Goal: Transaction & Acquisition: Purchase product/service

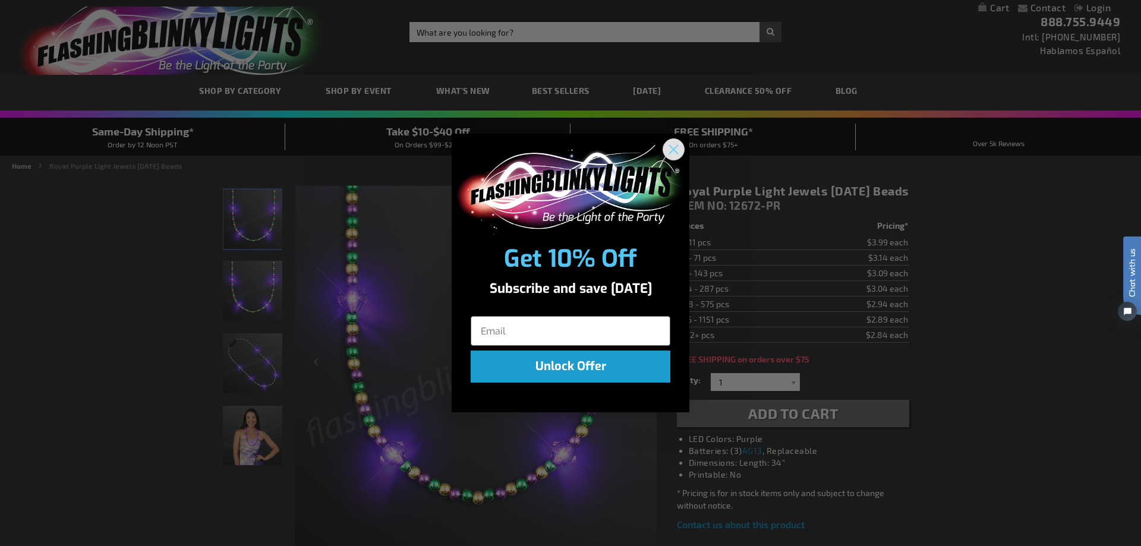
click at [672, 146] on circle "Close dialog" at bounding box center [674, 150] width 20 height 20
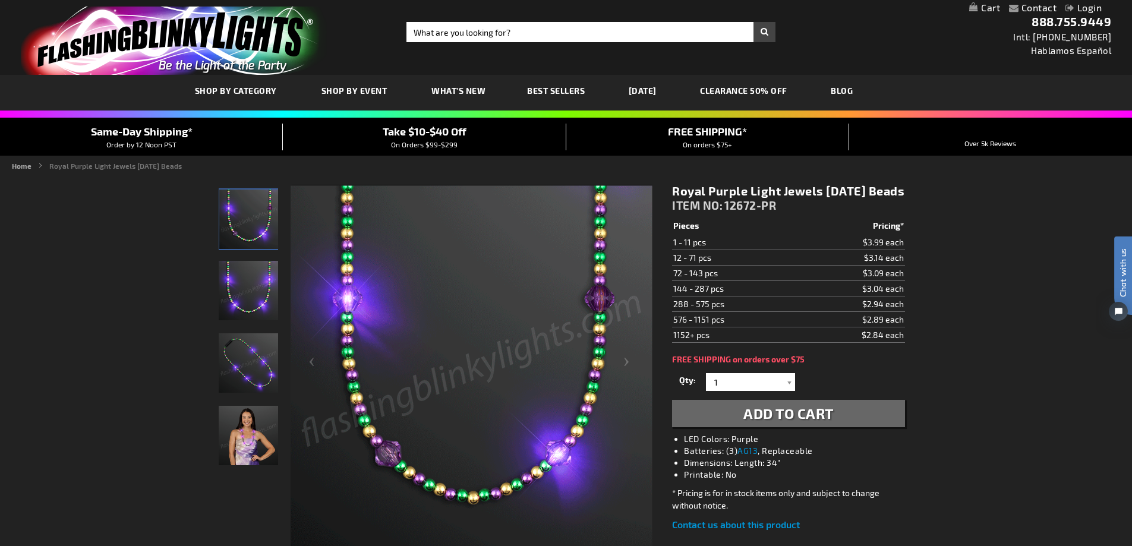
click at [237, 433] on img "Woman wearing Royal Purple Light Jewels Mardi Gras Beads" at bounding box center [248, 435] width 59 height 59
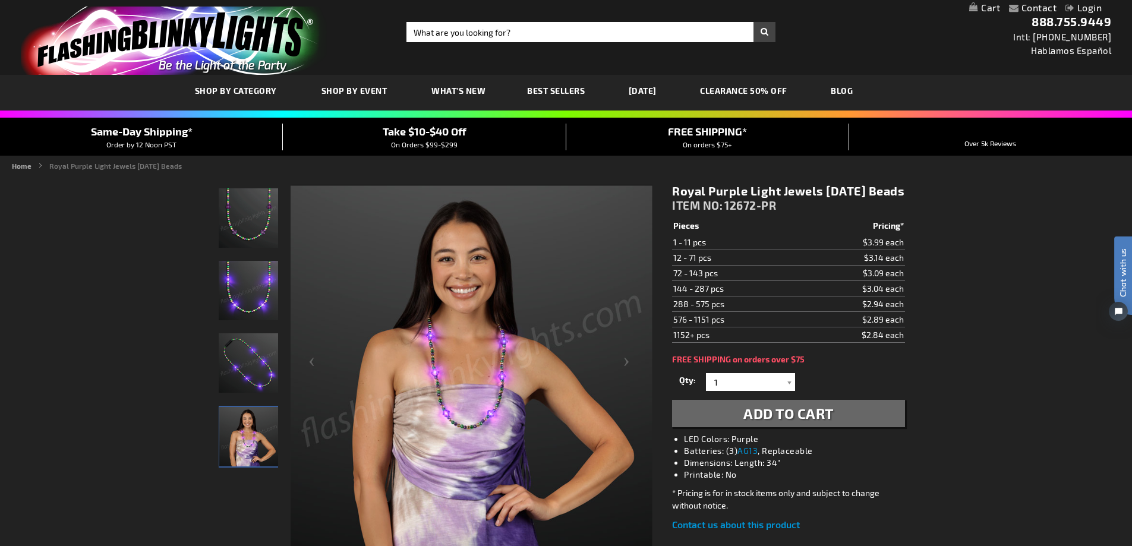
click at [252, 296] on img "Royal Purple Light Jewels Mardi Gras Beads" at bounding box center [248, 290] width 59 height 59
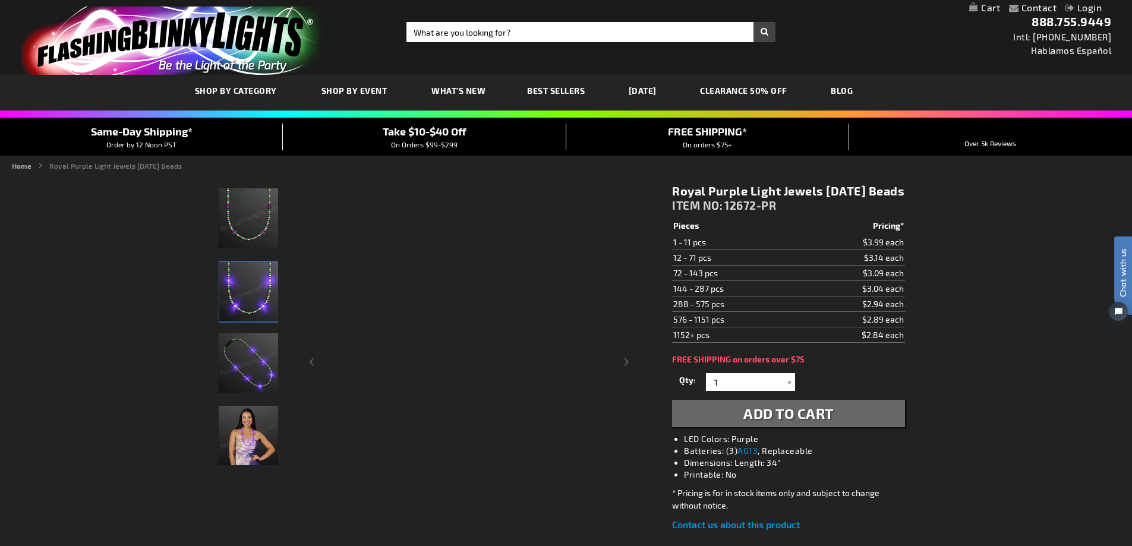
click at [254, 247] on img "Royal Purple Light Jewels Mardi Gras Beads" at bounding box center [248, 217] width 59 height 59
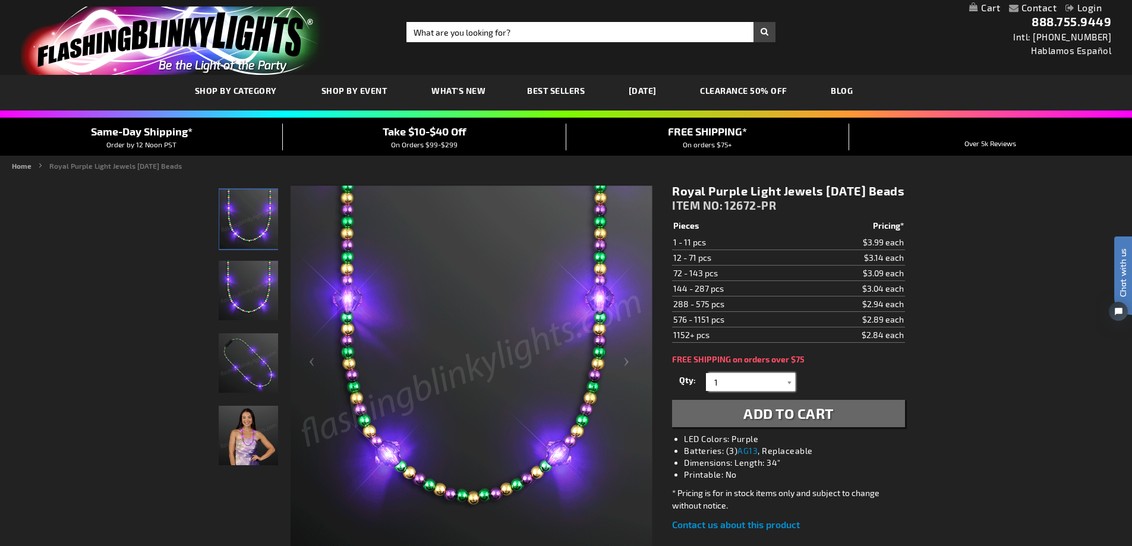
click at [762, 391] on input "1" at bounding box center [752, 382] width 86 height 18
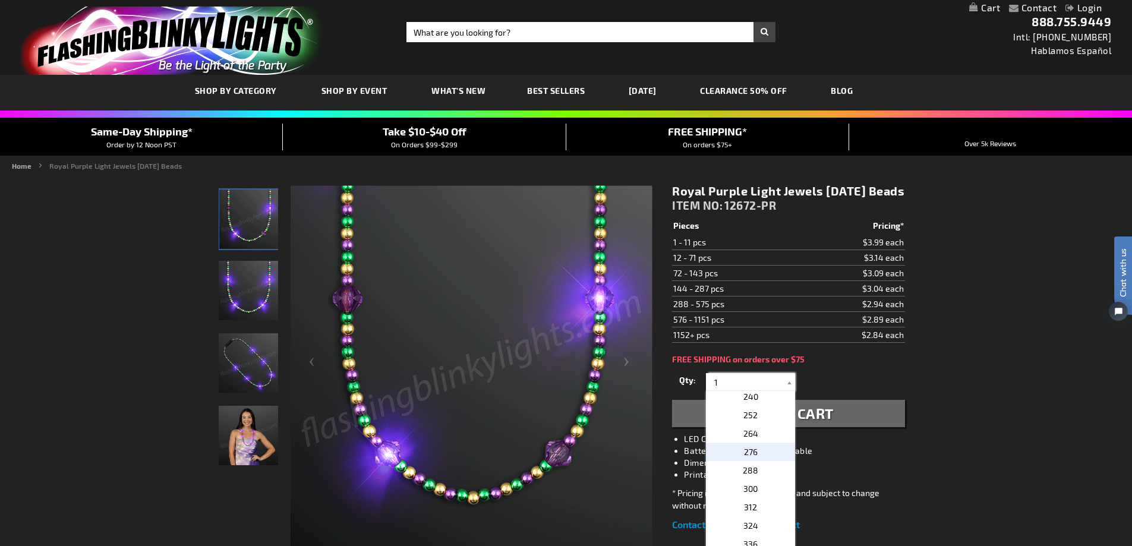
scroll to position [535, 0]
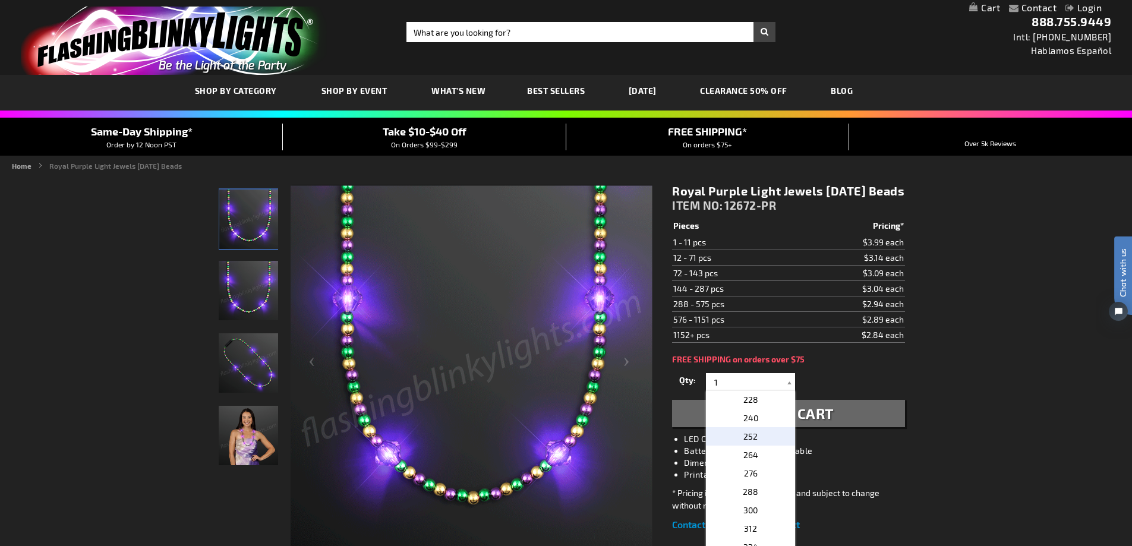
click at [757, 446] on p "252" at bounding box center [750, 436] width 89 height 18
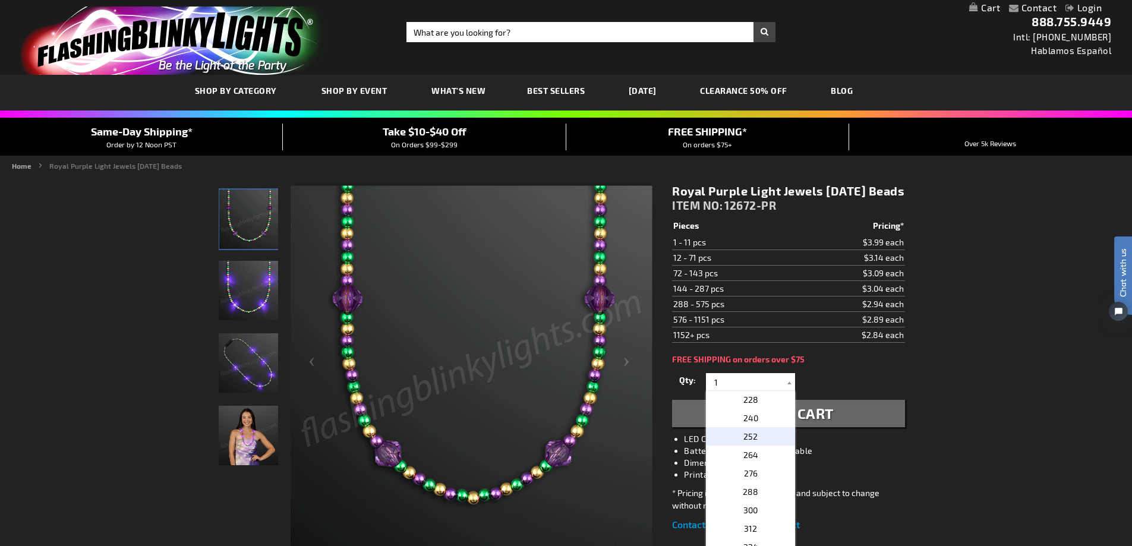
type input "252"
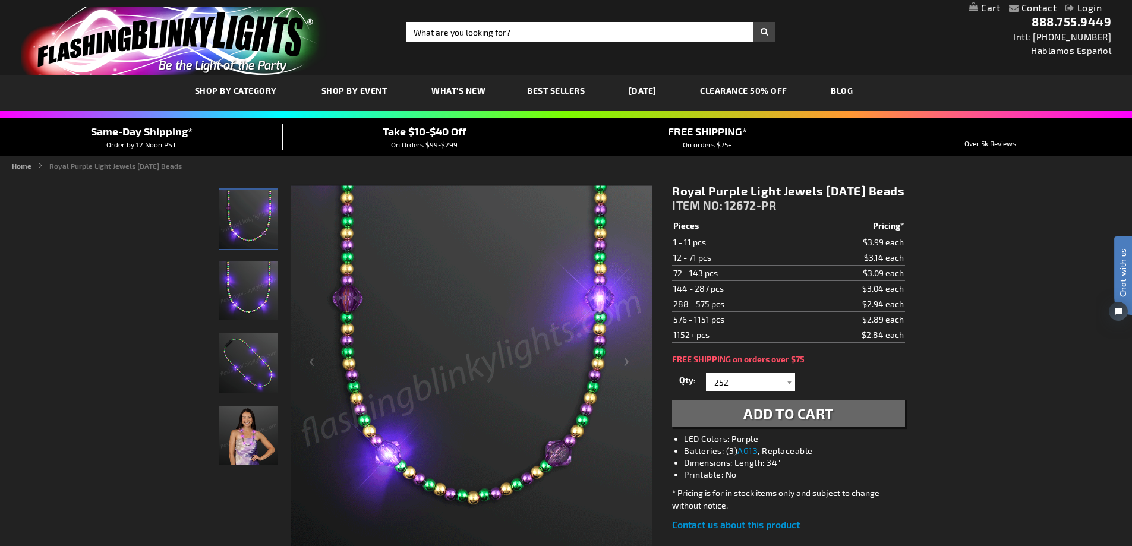
click at [848, 425] on button "Add to Cart" at bounding box center [788, 413] width 232 height 27
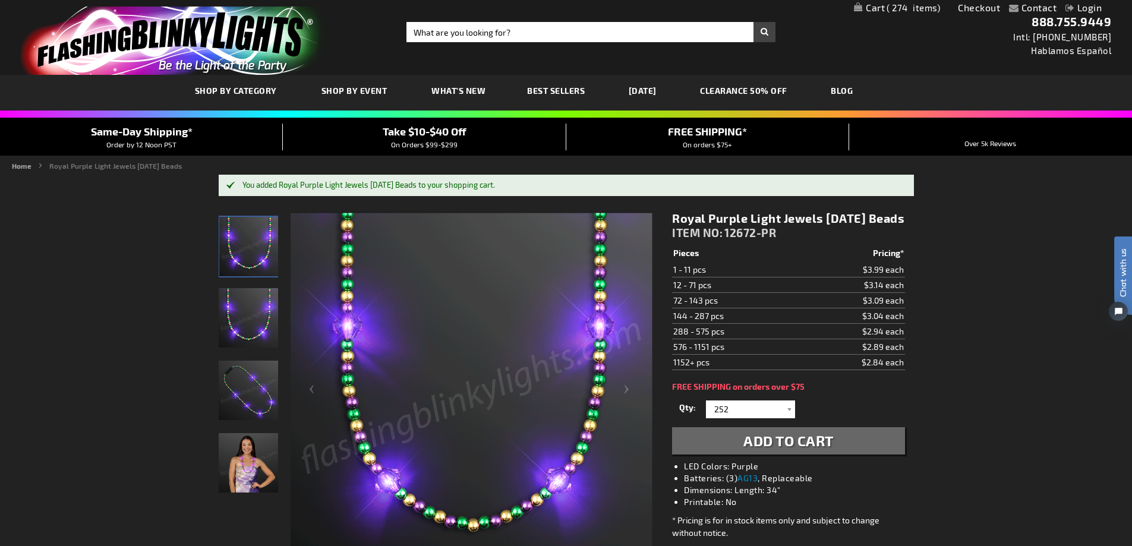
click at [561, 78] on link "Best Sellers" at bounding box center [555, 91] width 75 height 40
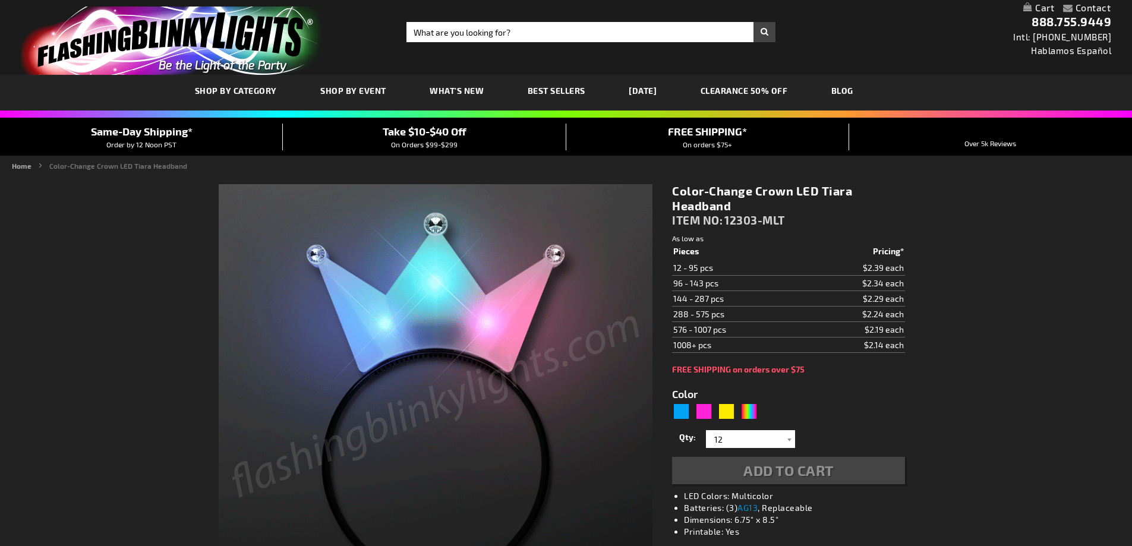
type input "5659"
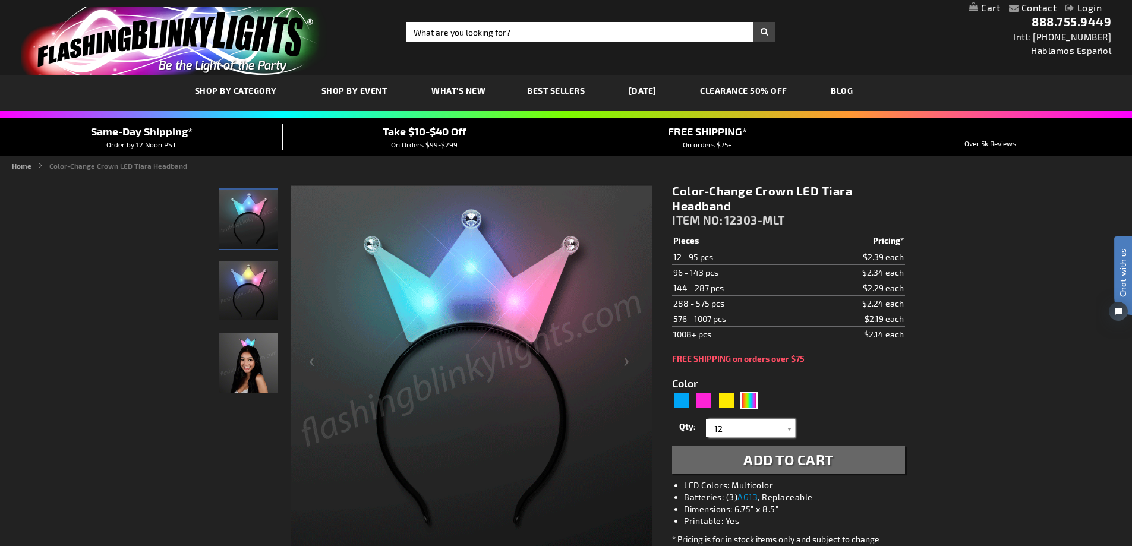
click at [773, 429] on input "12" at bounding box center [752, 429] width 86 height 18
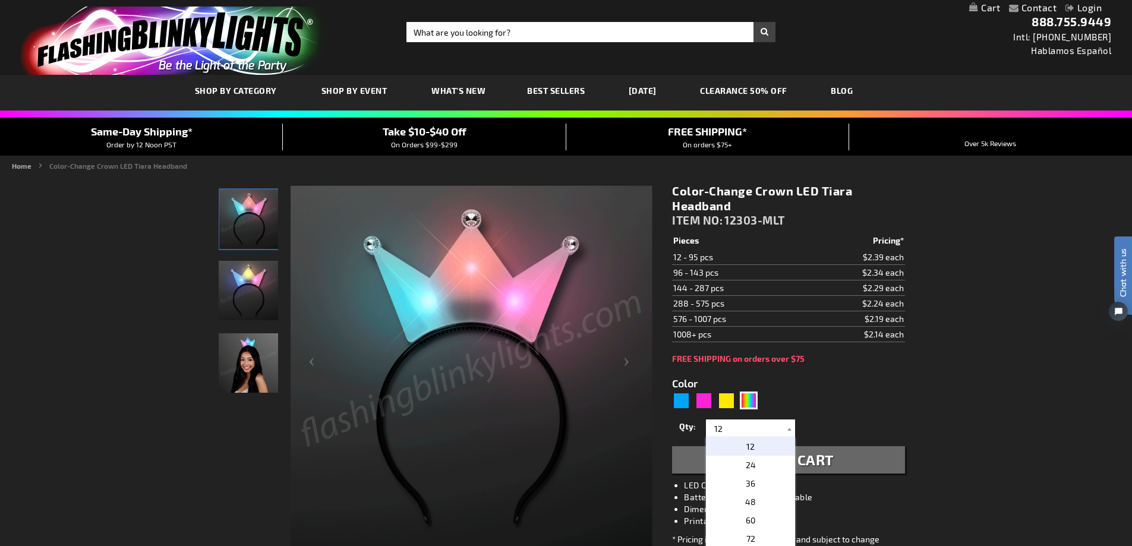
click at [763, 443] on p "12" at bounding box center [750, 447] width 89 height 18
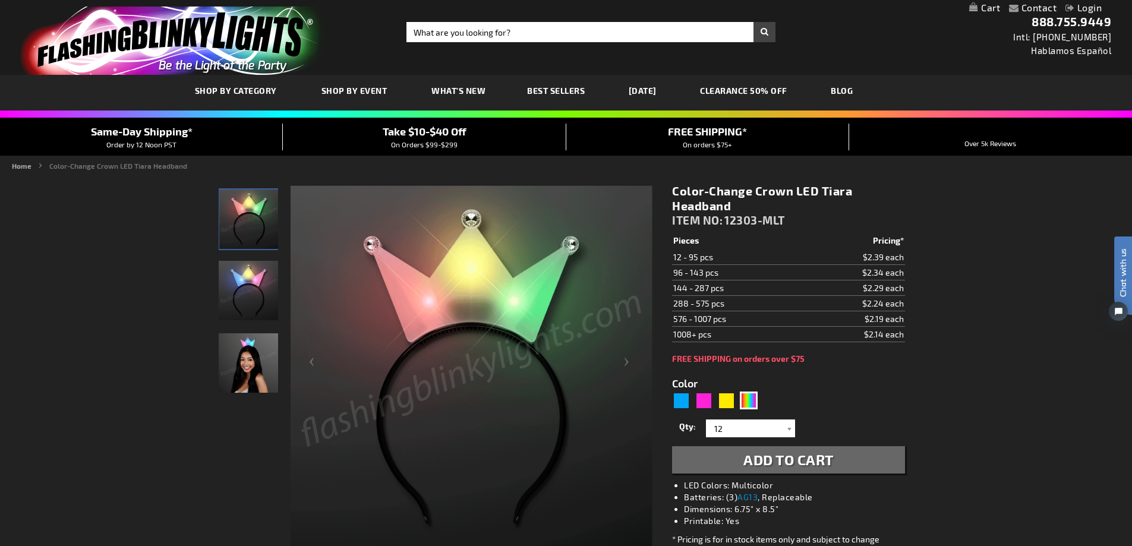
click at [856, 460] on button "Add to Cart" at bounding box center [788, 459] width 232 height 27
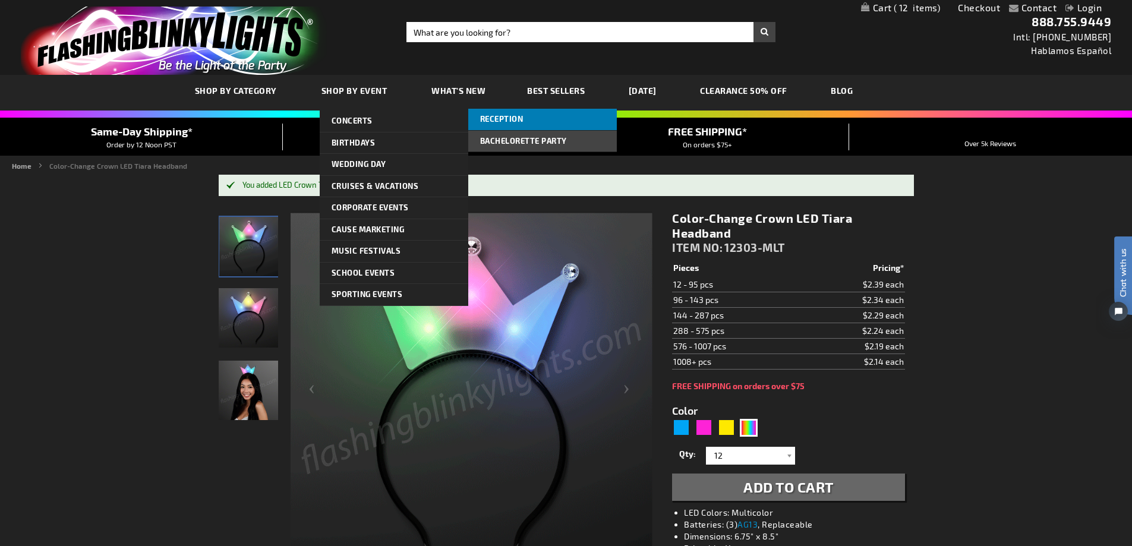
click at [514, 119] on span "Reception" at bounding box center [501, 119] width 43 height 10
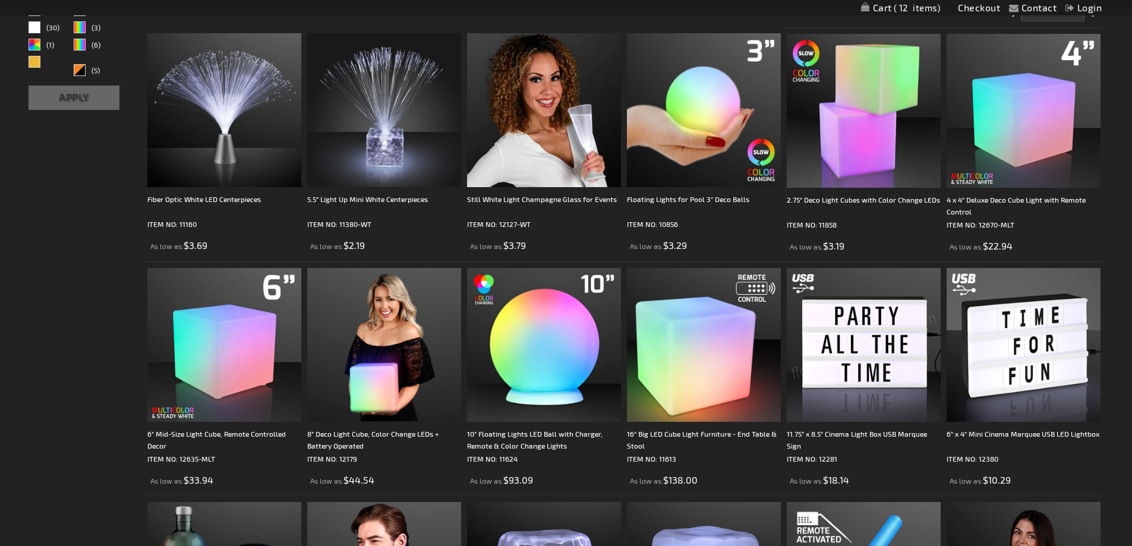
scroll to position [238, 0]
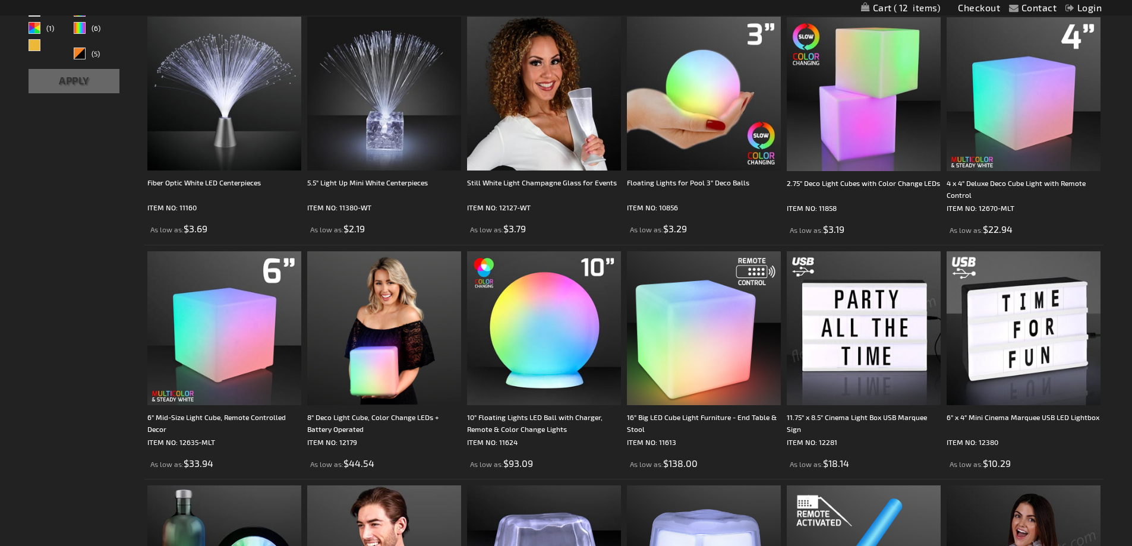
drag, startPoint x: 12, startPoint y: 434, endPoint x: 30, endPoint y: 428, distance: 18.2
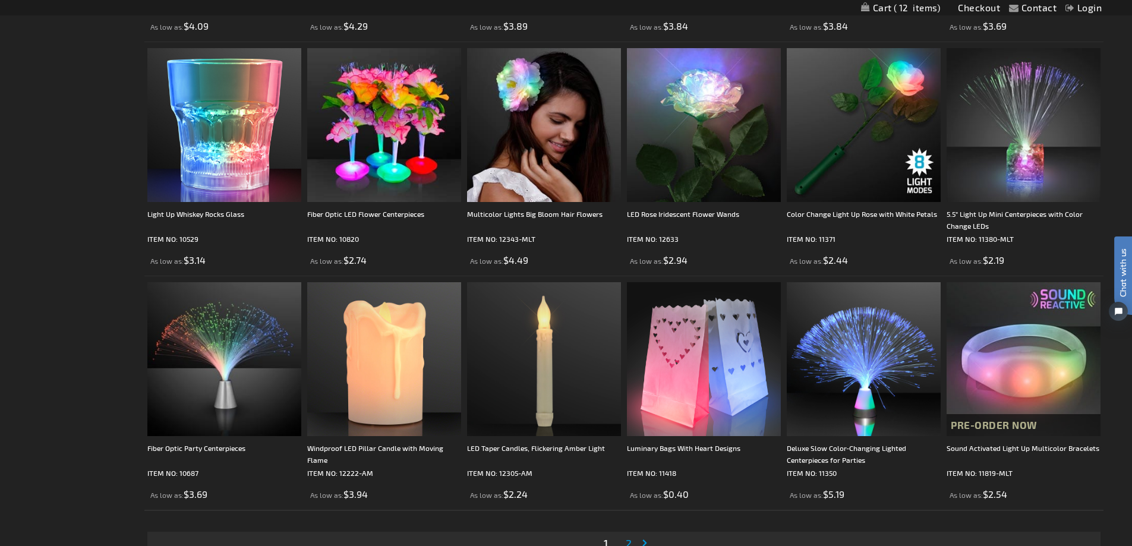
scroll to position [2378, 0]
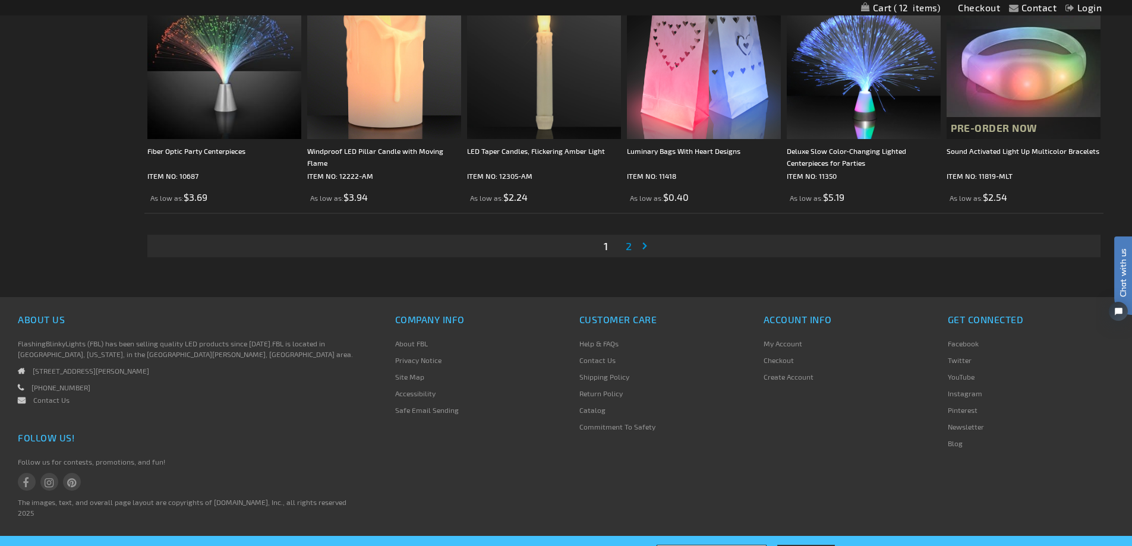
click at [627, 253] on link "Page 2" at bounding box center [629, 246] width 11 height 18
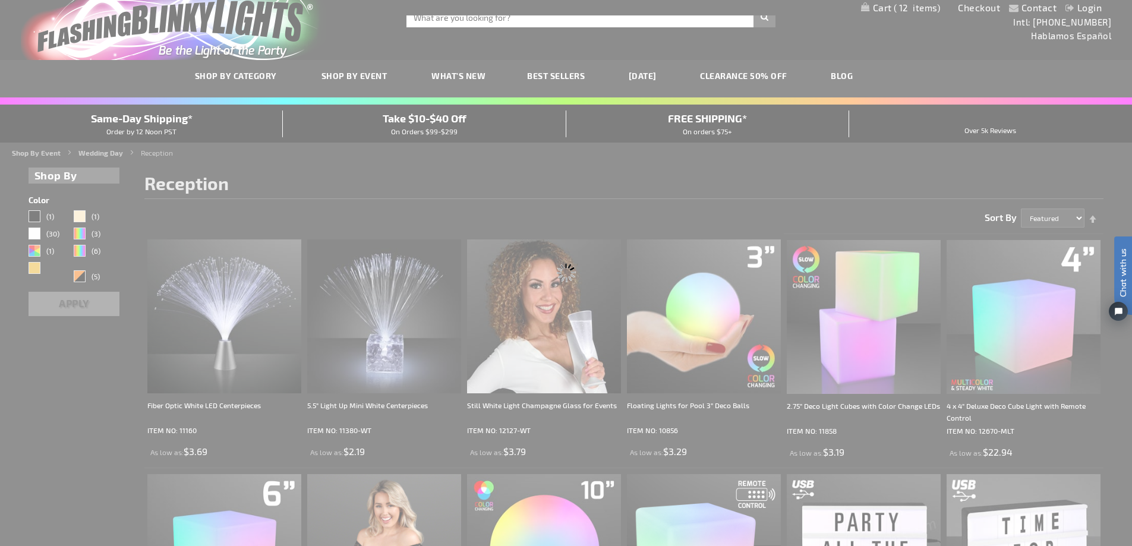
scroll to position [1, 0]
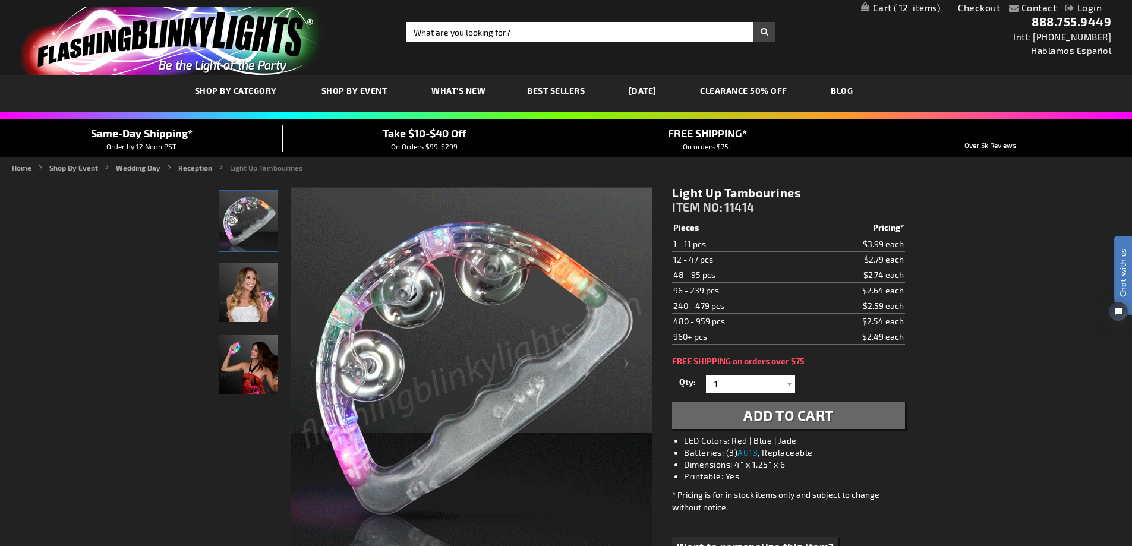
click at [254, 295] on img "Female displaying LED Light Up Tambourines" at bounding box center [248, 292] width 59 height 59
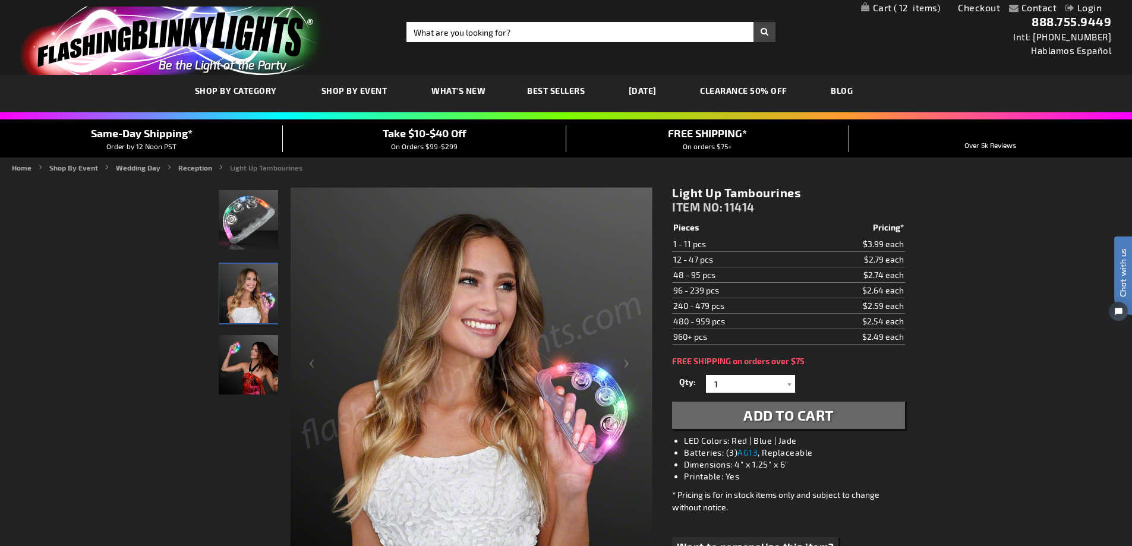
click at [254, 364] on img "Female displaying LED Light Up Tambourines" at bounding box center [248, 364] width 59 height 59
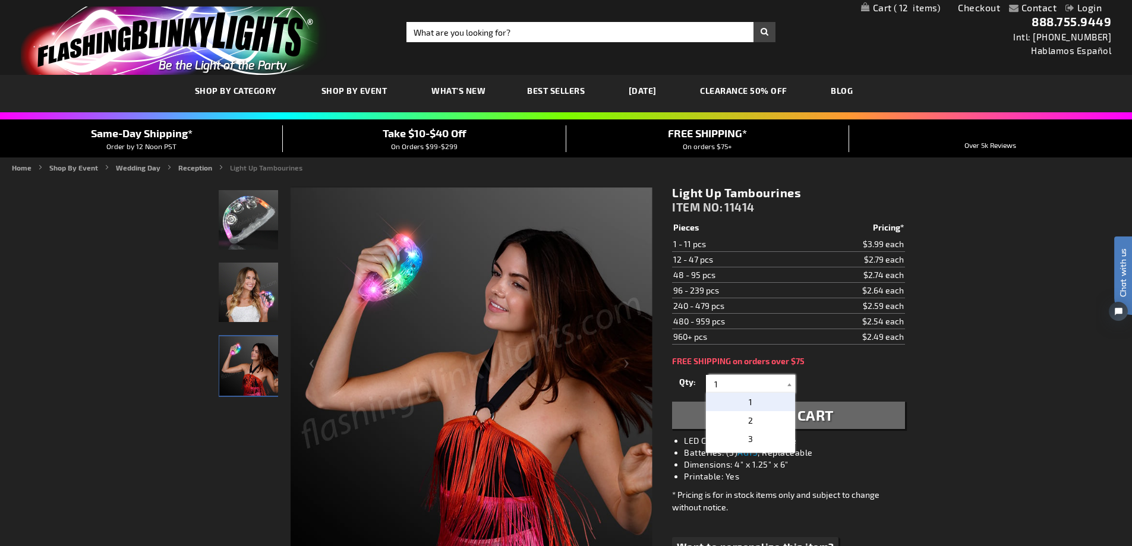
click at [764, 386] on input "1" at bounding box center [752, 384] width 86 height 18
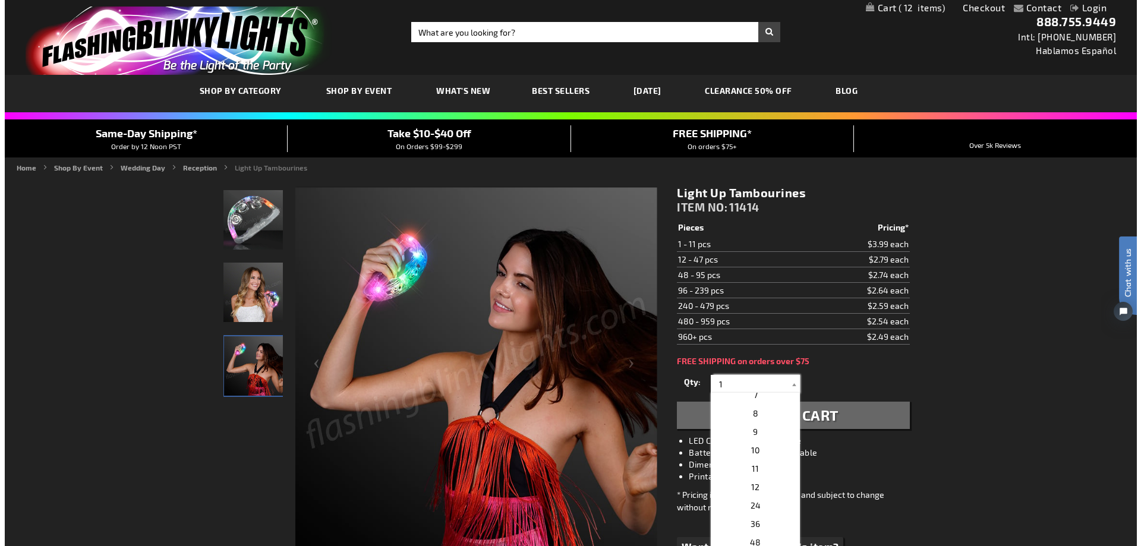
scroll to position [119, 0]
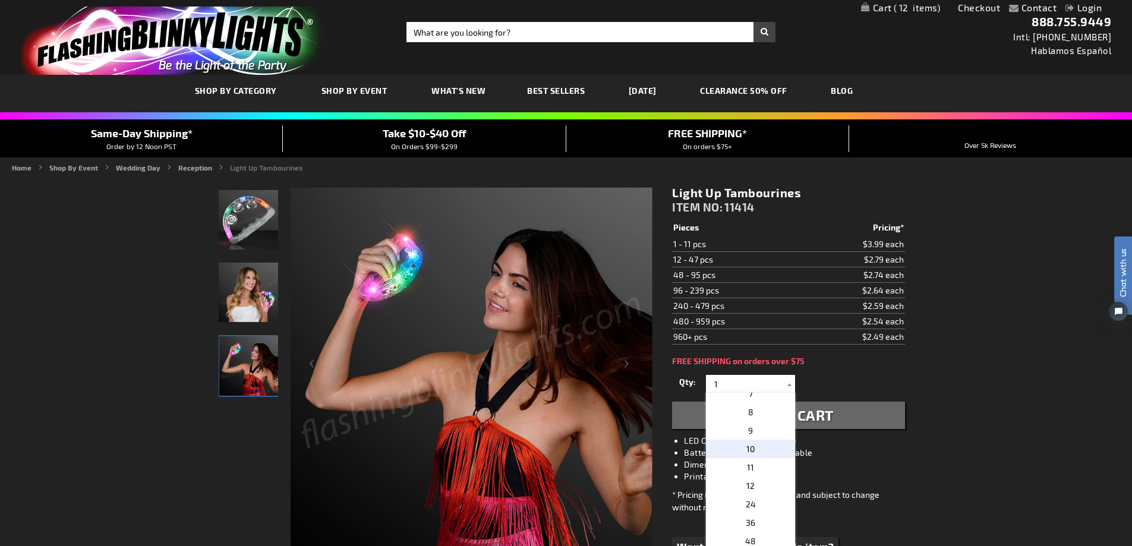
click at [758, 454] on p "10" at bounding box center [750, 449] width 89 height 18
type input "10"
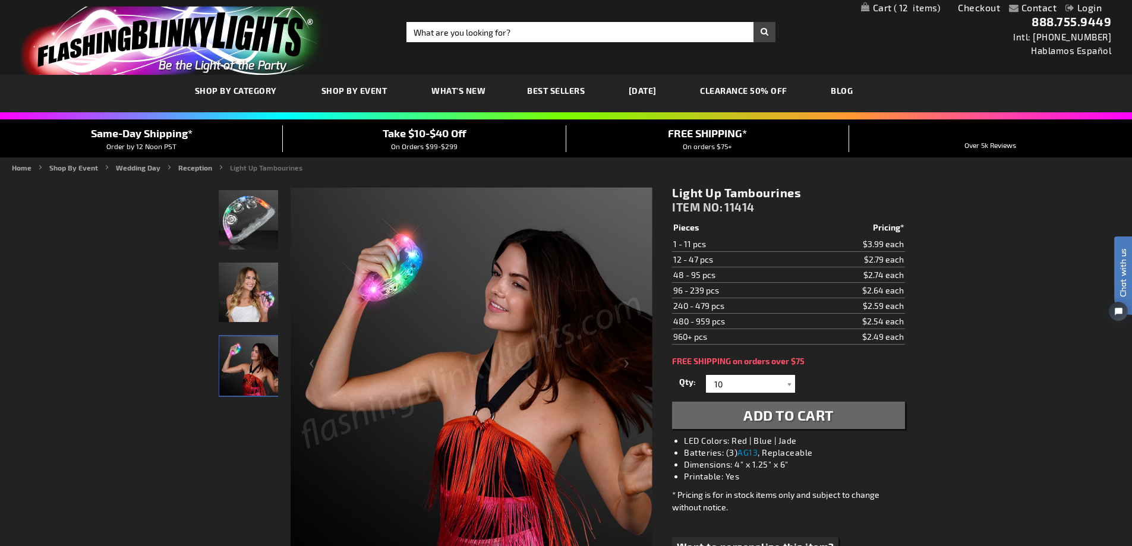
click at [803, 413] on span "Add to Cart" at bounding box center [789, 415] width 90 height 17
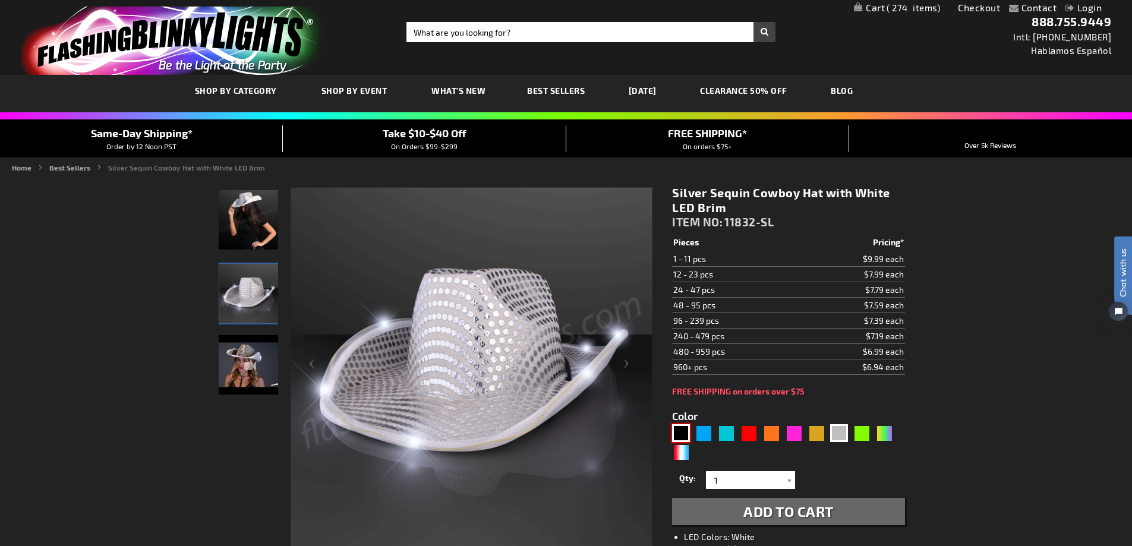
click at [684, 433] on div "Black" at bounding box center [681, 433] width 18 height 18
type input "5631"
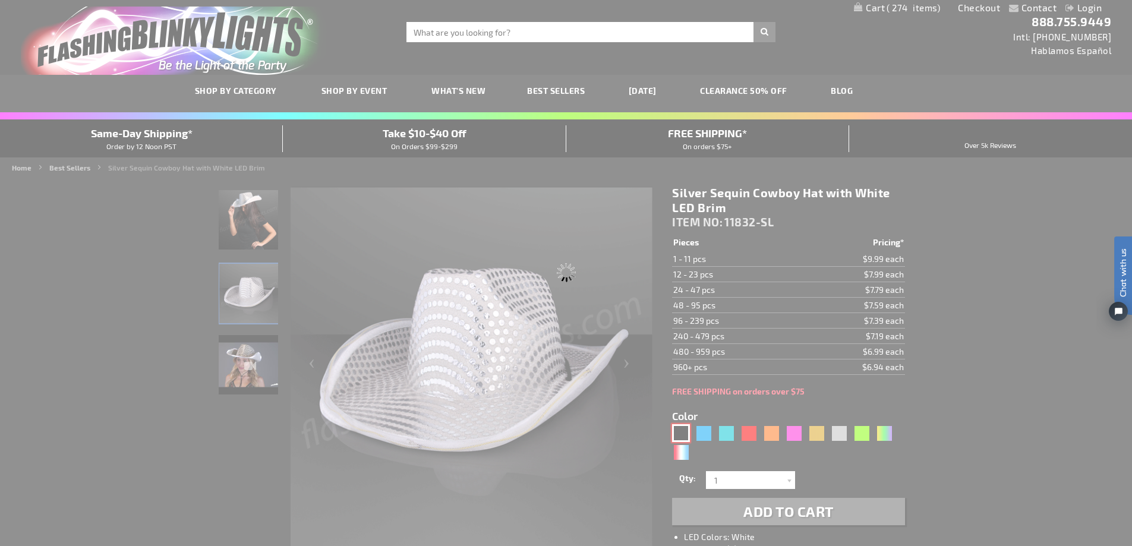
type input "11832-BK"
type input "Customize - Black Sequin Cowboy Hat White LED Light Up Brim - ITEM NO: 11832-BK"
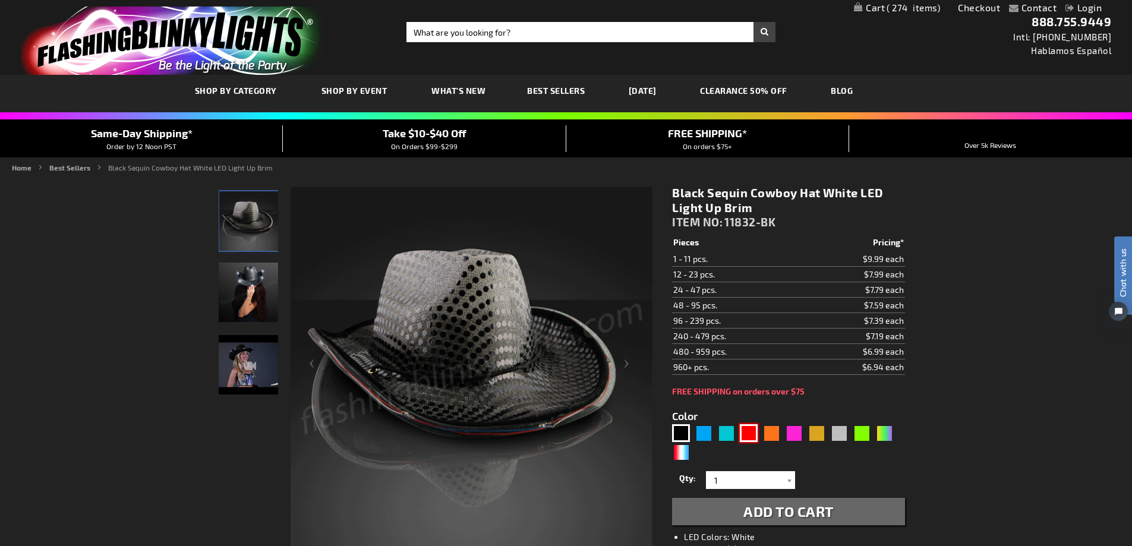
click at [757, 441] on div "Red" at bounding box center [749, 433] width 18 height 18
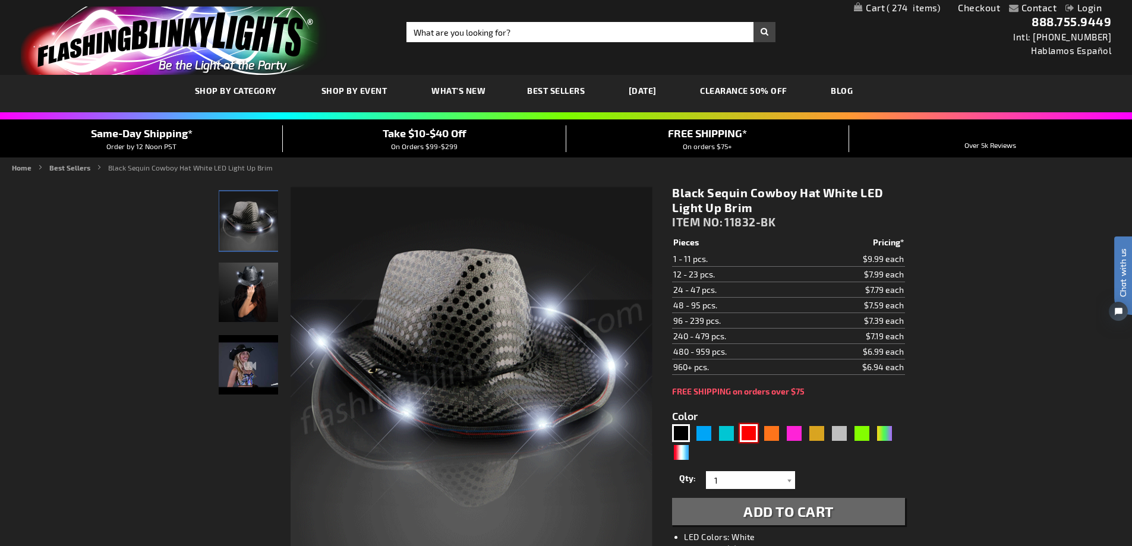
type input "5641"
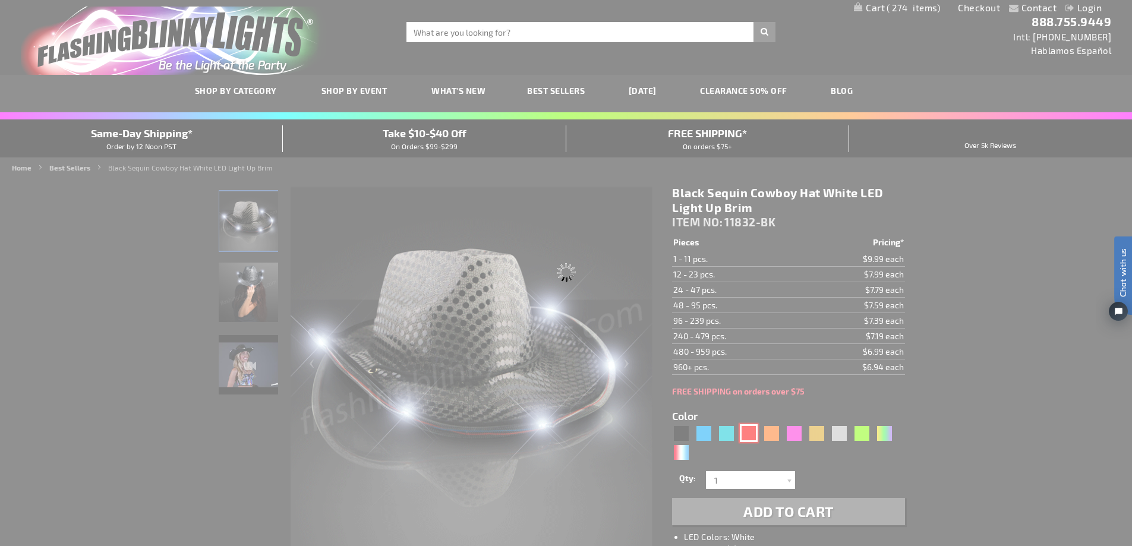
type input "11832-RD"
type input "Customize - Red Sequin Cowboy Hat with Red LED Brim - ITEM NO: 11832-RD"
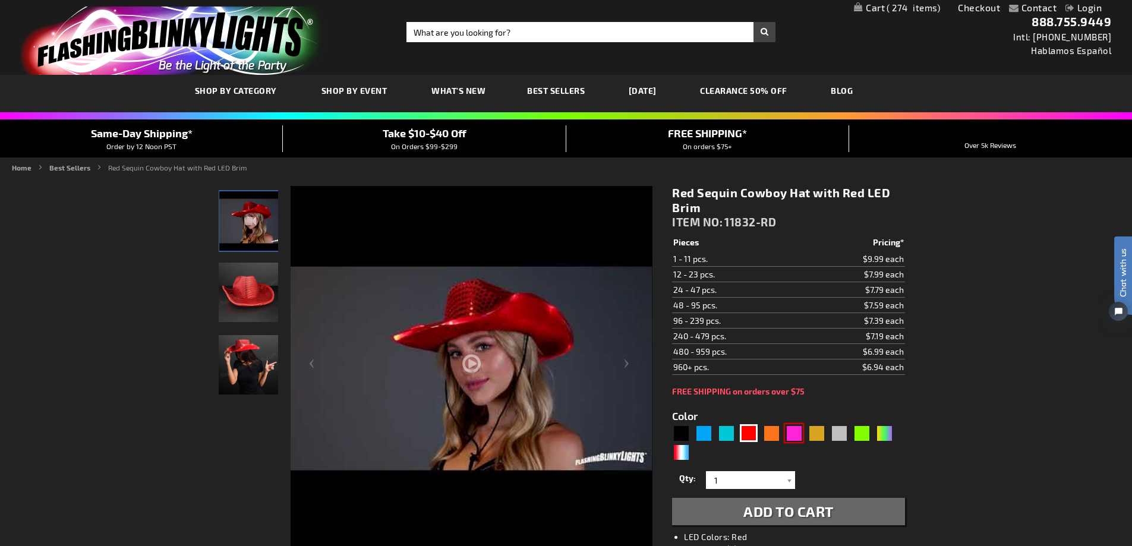
click at [799, 436] on div "Pink" at bounding box center [794, 433] width 18 height 18
type input "5639"
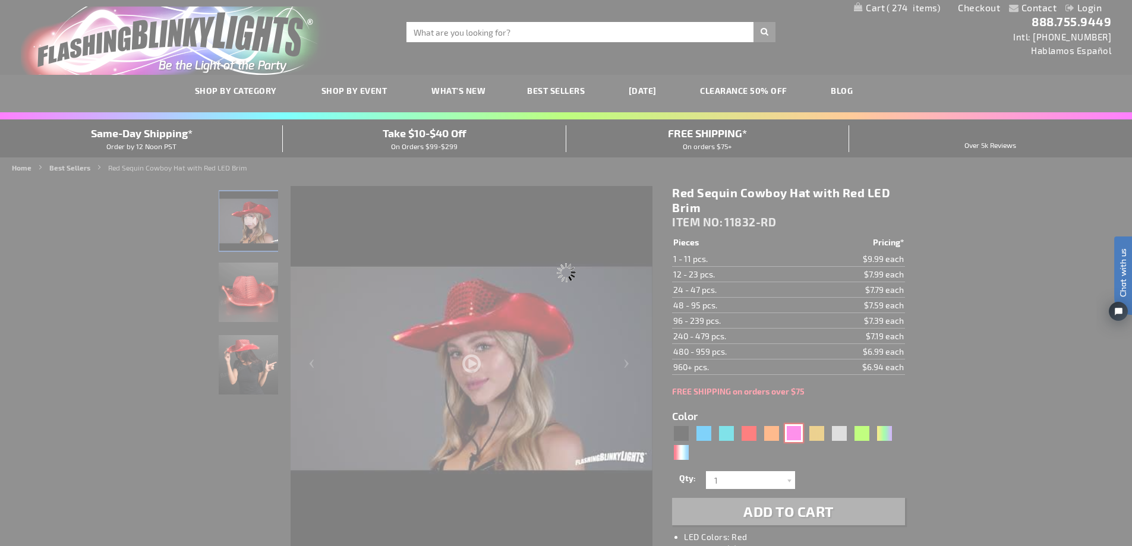
type input "11832-PK"
type input "Customize - Pink Sequin Cowboy Hats with Pink LED Brim - ITEM NO: 11832-PK"
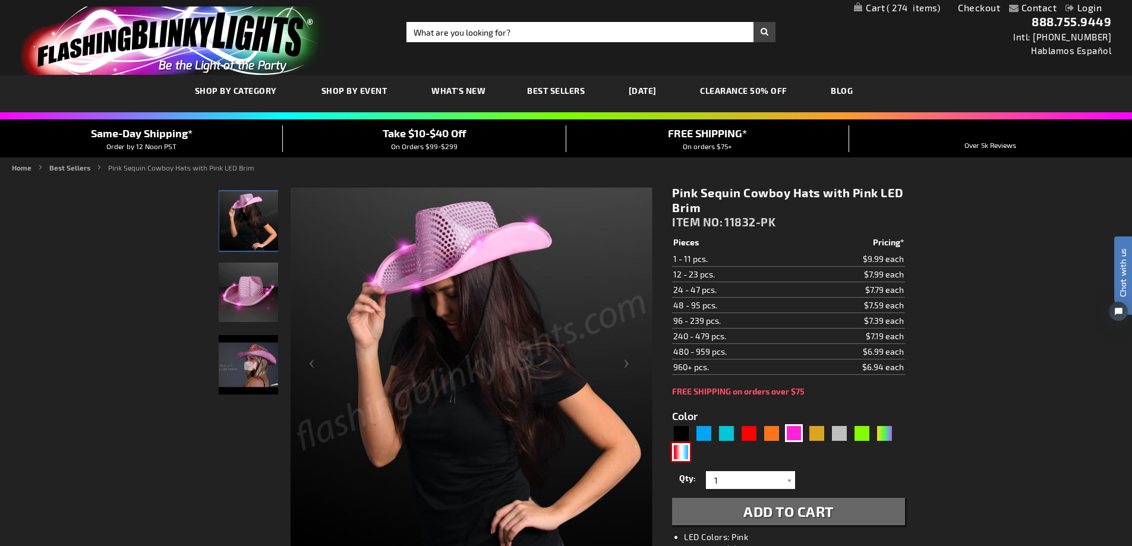
click at [687, 452] on div "RWB" at bounding box center [681, 452] width 18 height 18
type input "5643"
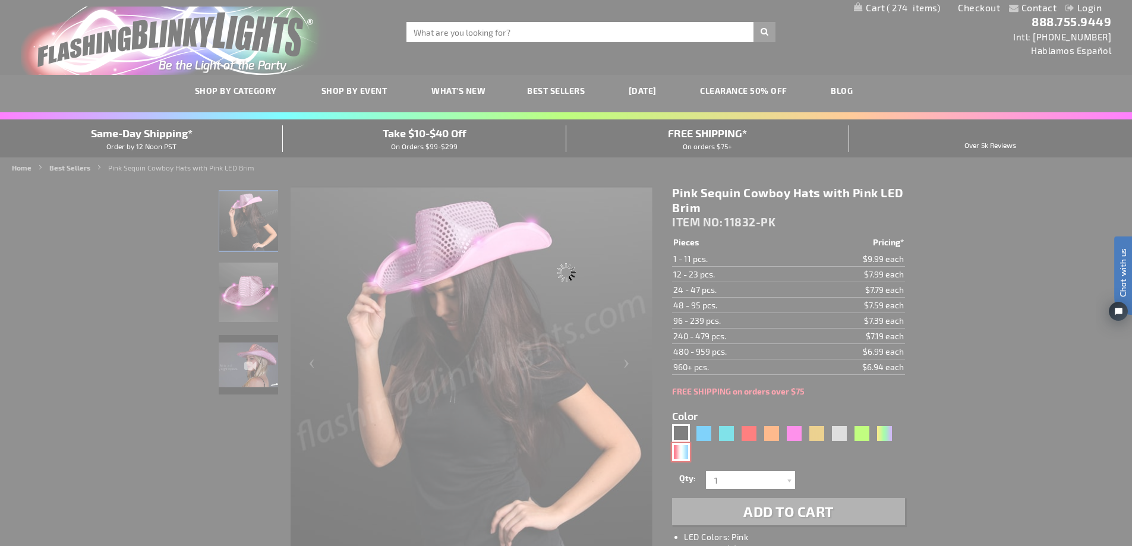
type input "11832-RWB"
type input "Customize - Red White &amp; Blue Cowboy Hat, White Light Up Brim - ITEM NO: 118…"
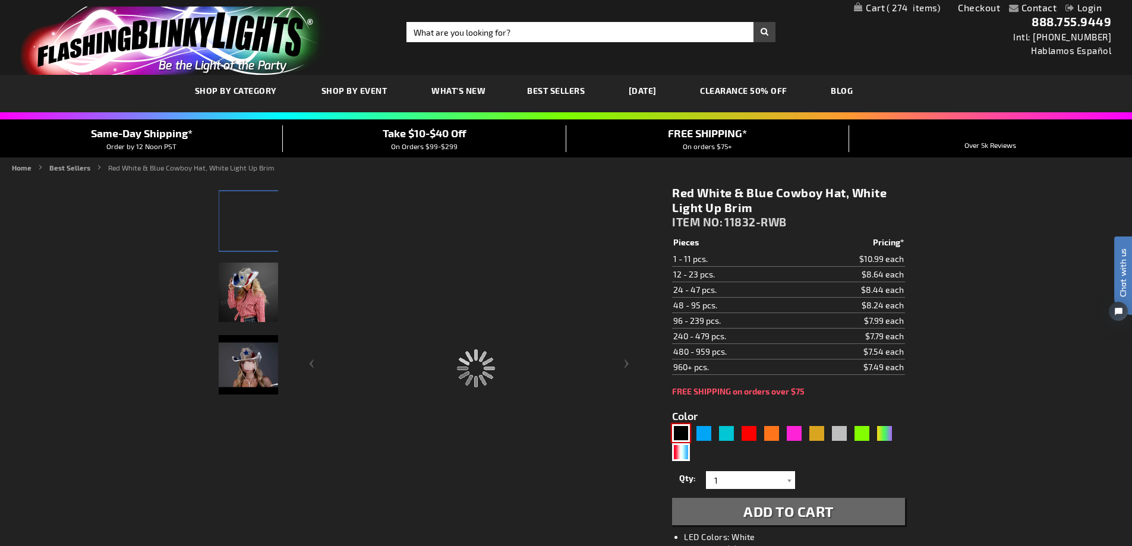
click at [682, 427] on div "Black" at bounding box center [681, 433] width 18 height 18
type input "5631"
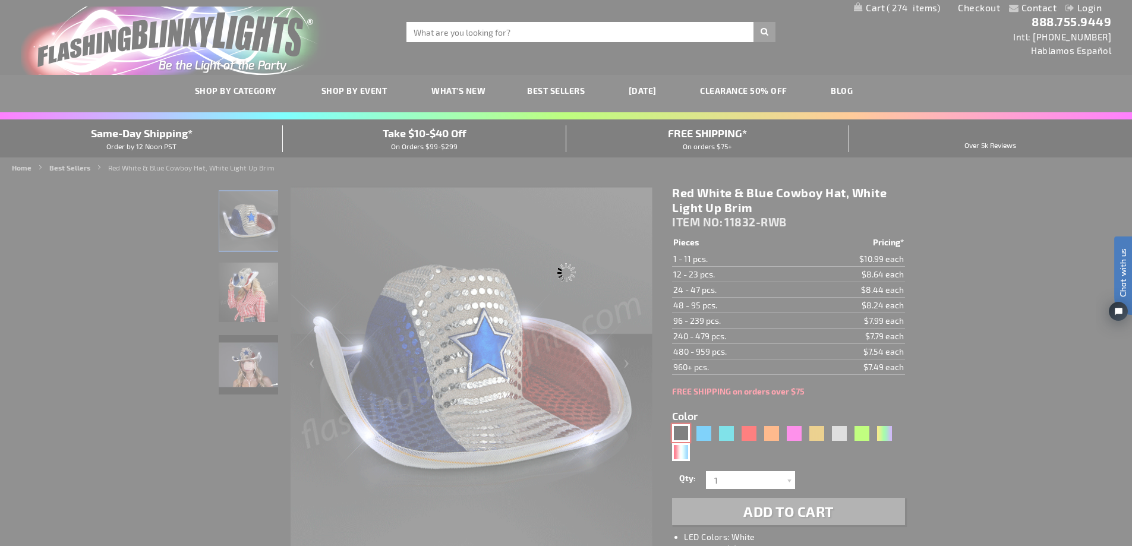
type input "11832-BK"
type input "Customize - Black Sequin Cowboy Hat White LED Light Up Brim - ITEM NO: 11832-BK"
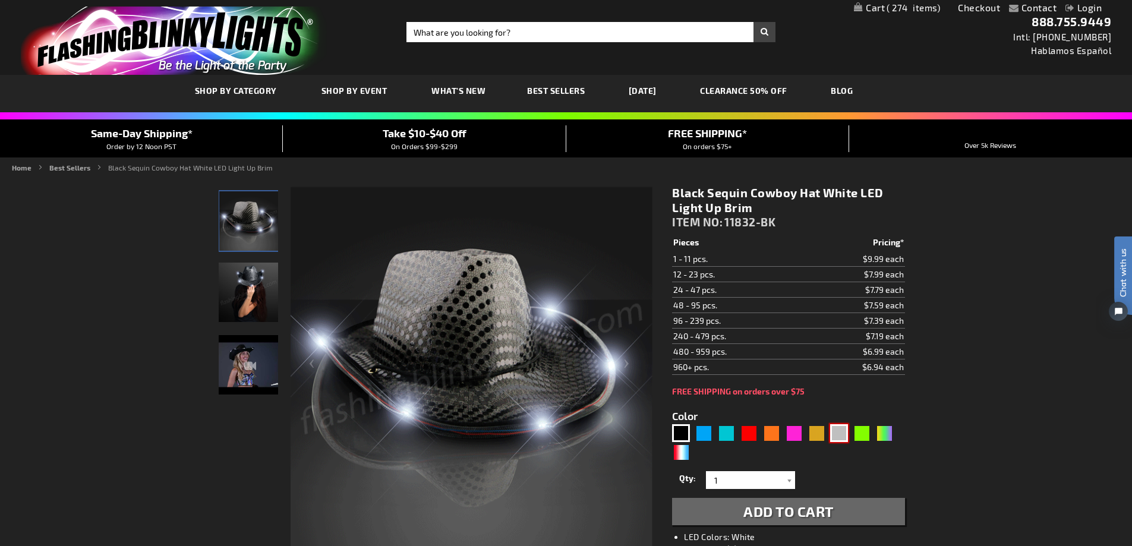
click at [833, 430] on div "Silver" at bounding box center [839, 433] width 18 height 18
type input "5644"
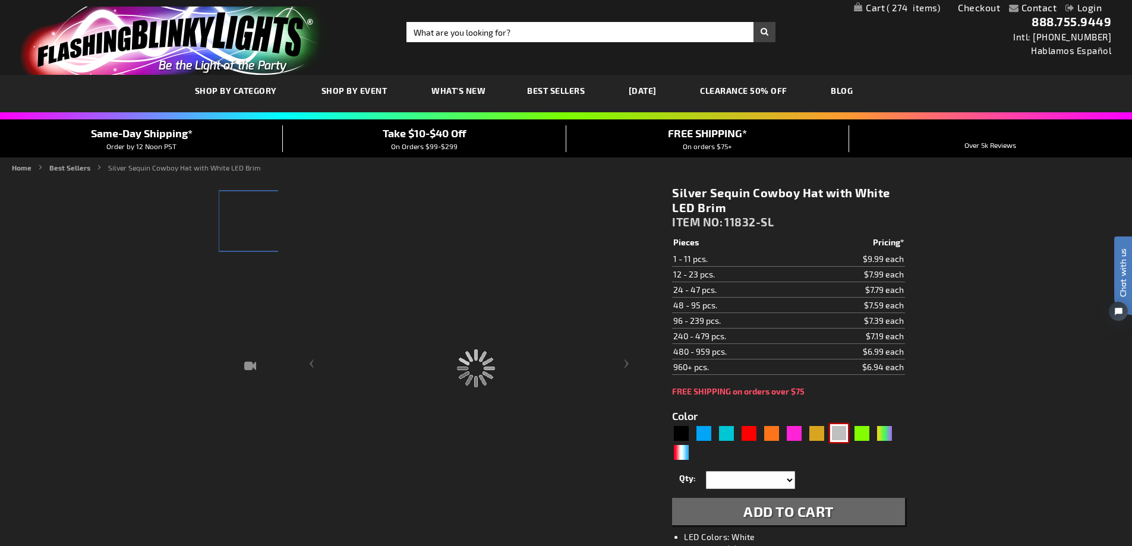
type input "11832-SL"
type input "Customize - Silver Sequin Cowboy Hat with White LED Brim - ITEM NO: 11832-SL"
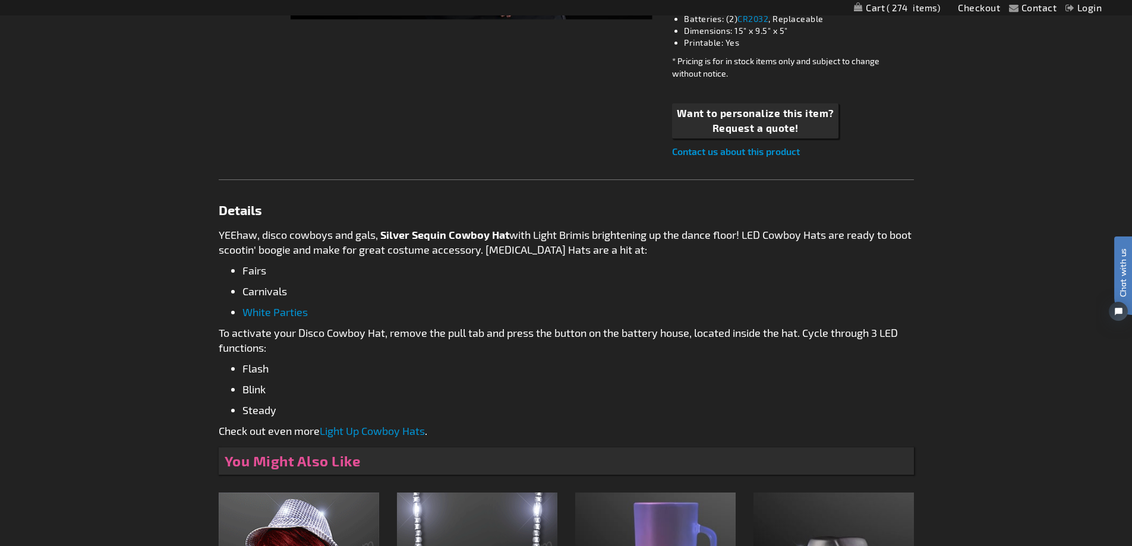
scroll to position [178, 0]
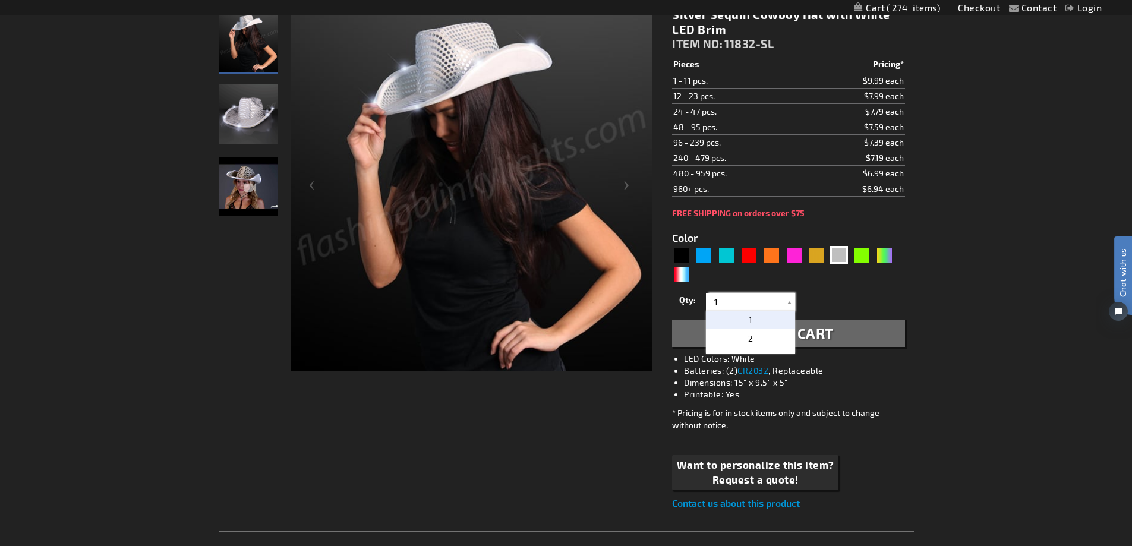
click at [755, 300] on input "1" at bounding box center [752, 302] width 86 height 18
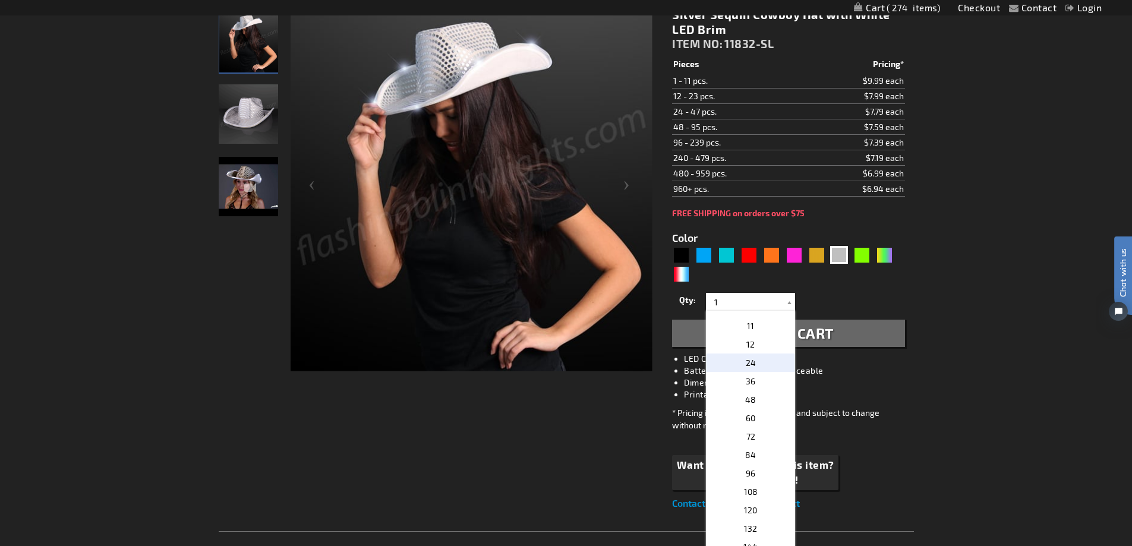
click at [757, 367] on p "24" at bounding box center [750, 363] width 89 height 18
type input "24"
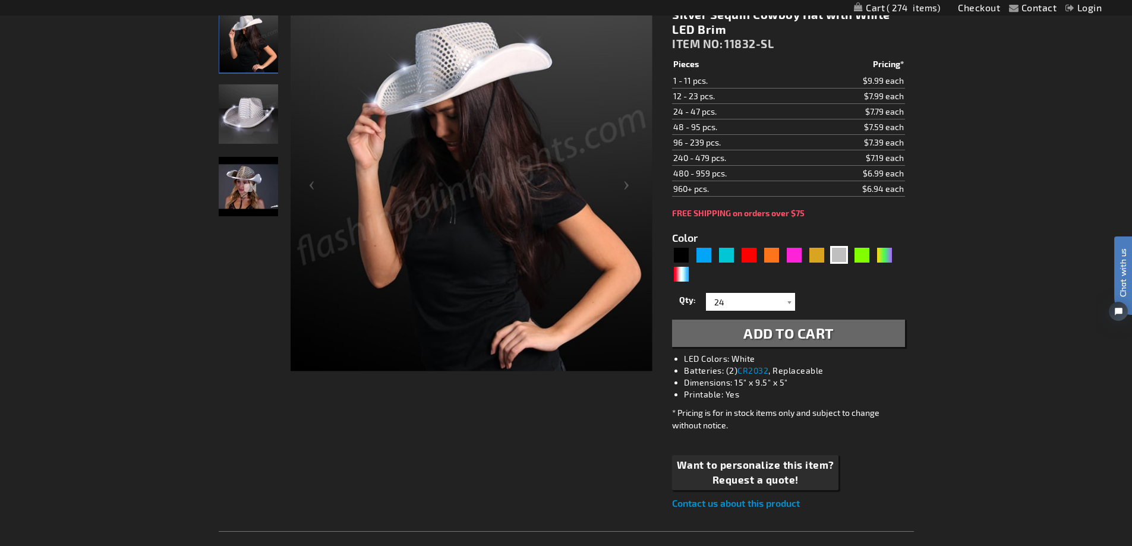
click at [751, 331] on span "Add to Cart" at bounding box center [789, 333] width 90 height 17
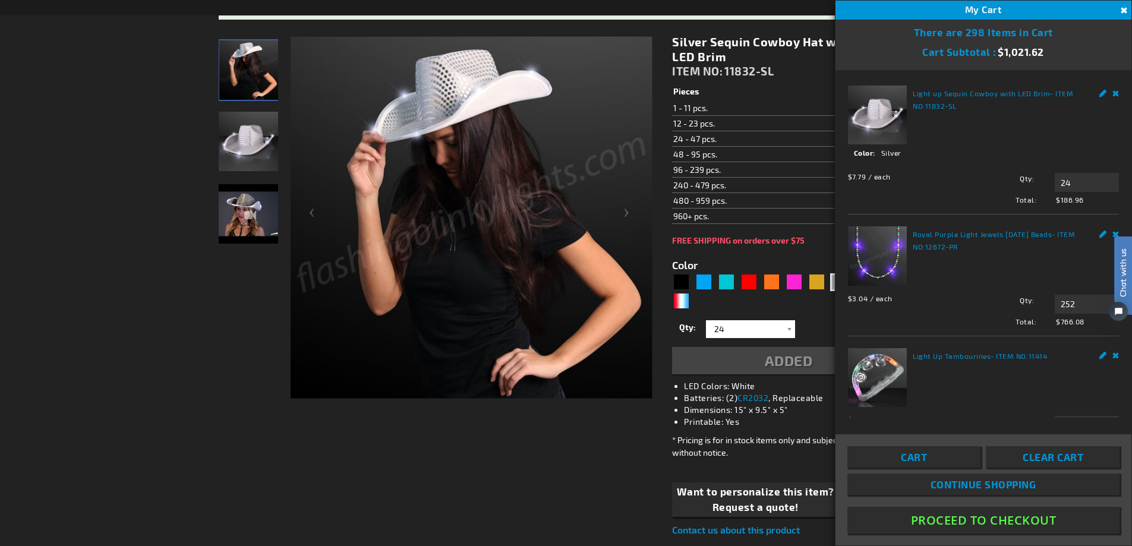
scroll to position [206, 0]
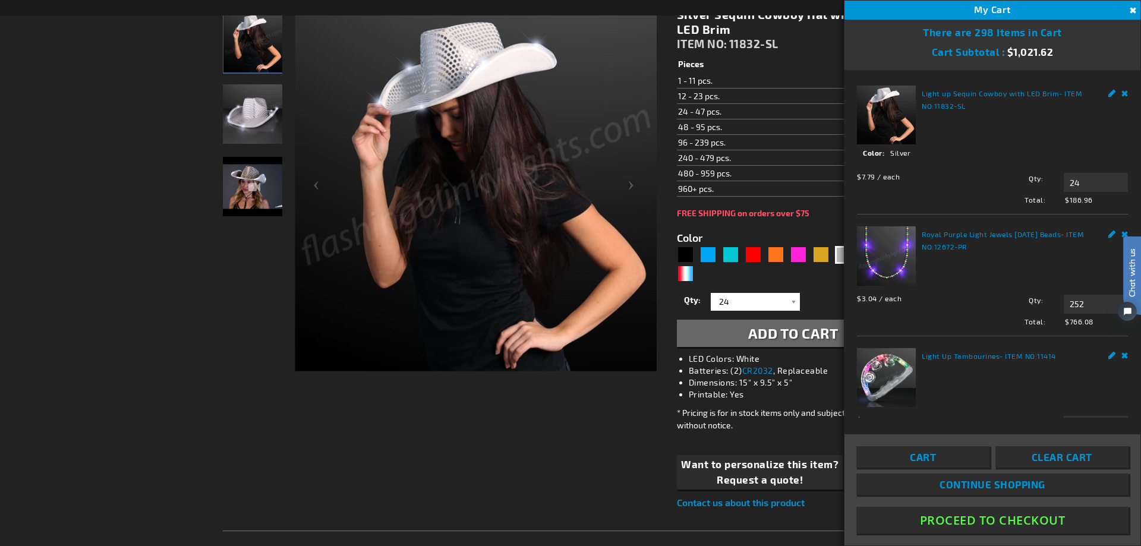
click at [641, 422] on div "Checkout as a new customer Creating an account has many benefits: See order and…" at bounding box center [571, 546] width 696 height 1097
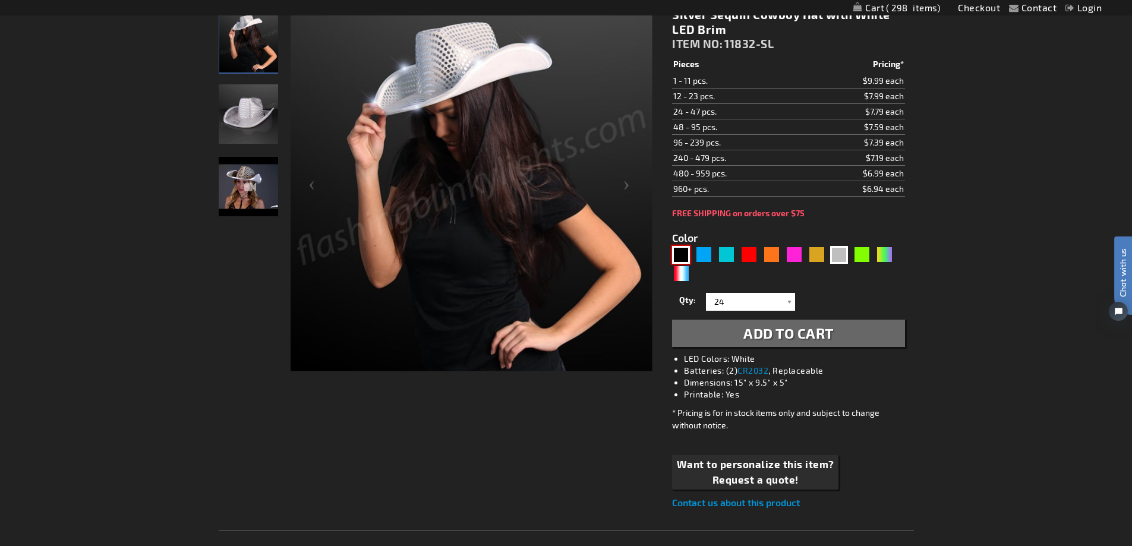
click at [681, 251] on div "Black" at bounding box center [681, 255] width 18 height 18
type input "5631"
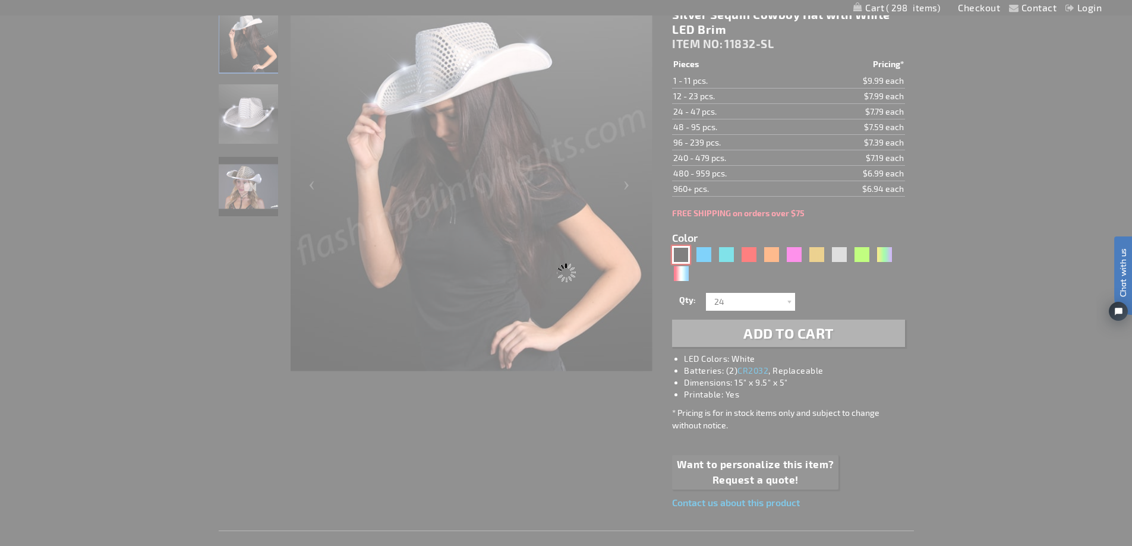
type input "11832-BK"
type input "Customize - Black Sequin Cowboy Hat White LED Light Up Brim - ITEM NO: 11832-BK"
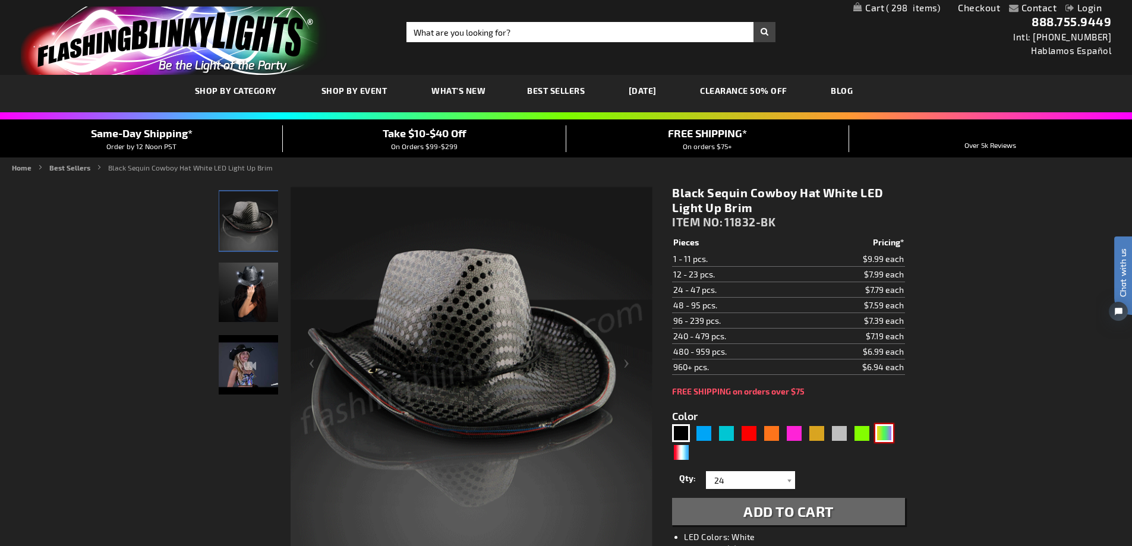
click at [885, 436] on div "PGG" at bounding box center [885, 433] width 18 height 18
type input "5638"
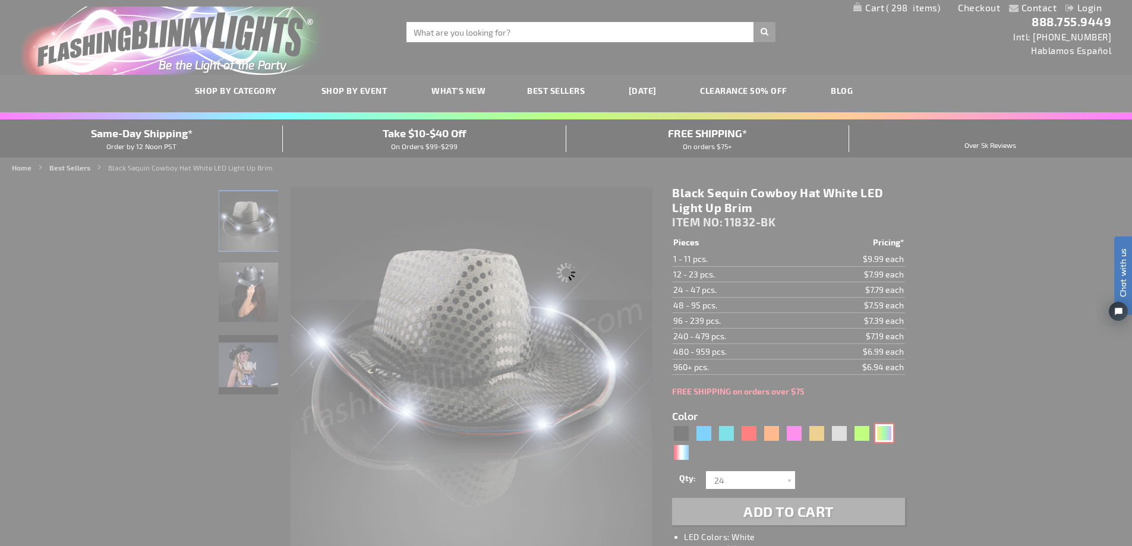
type input "11832-PGG"
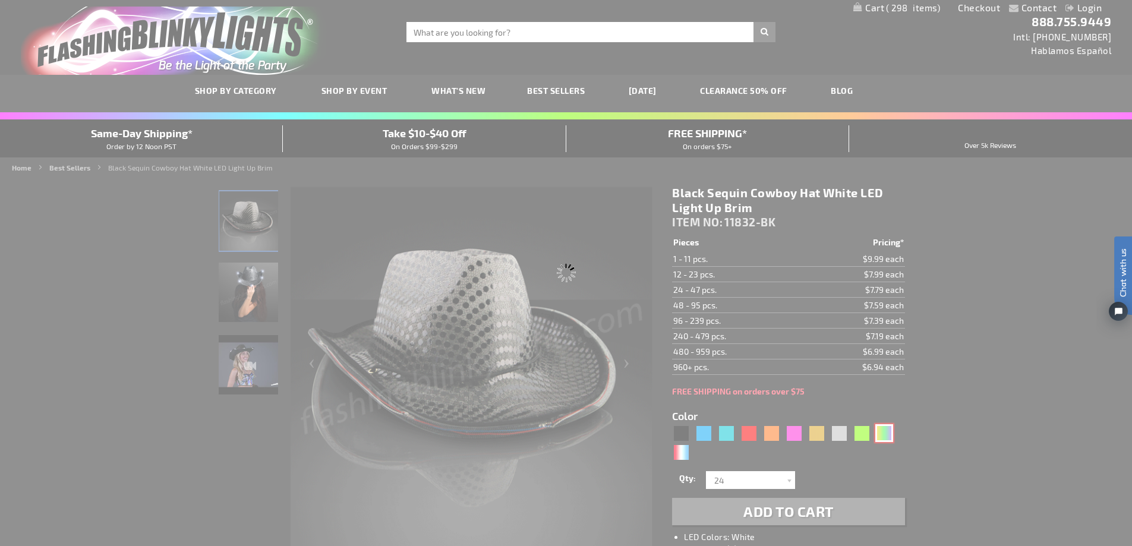
type input "Customize - Light Up Mardi Gras Cowboy Hat - ITEM NO: 11832-PGG"
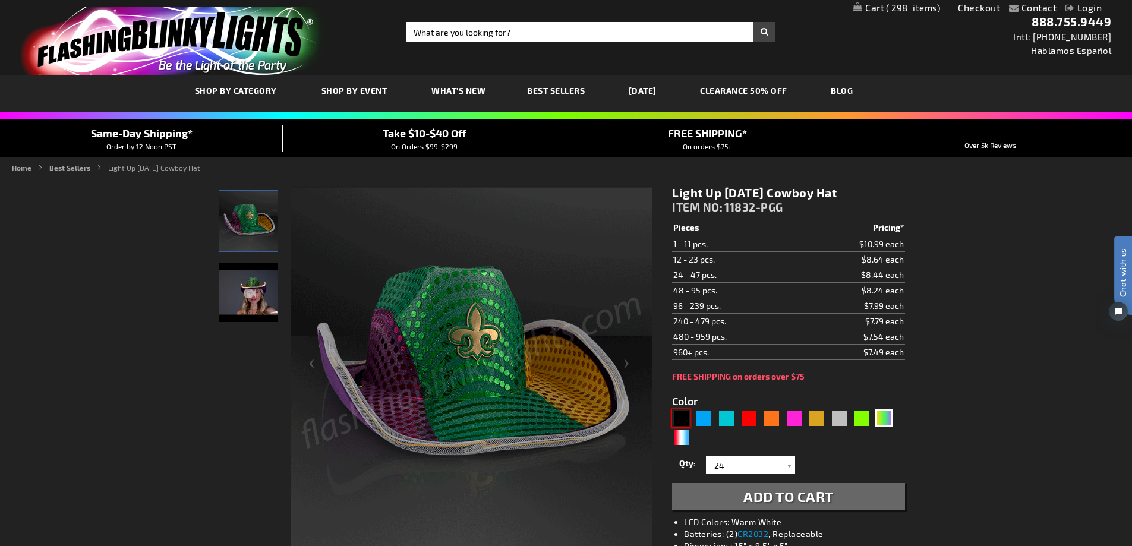
click at [691, 419] on div "5638" at bounding box center [788, 429] width 232 height 38
click at [860, 495] on button "Add to Cart" at bounding box center [788, 496] width 232 height 27
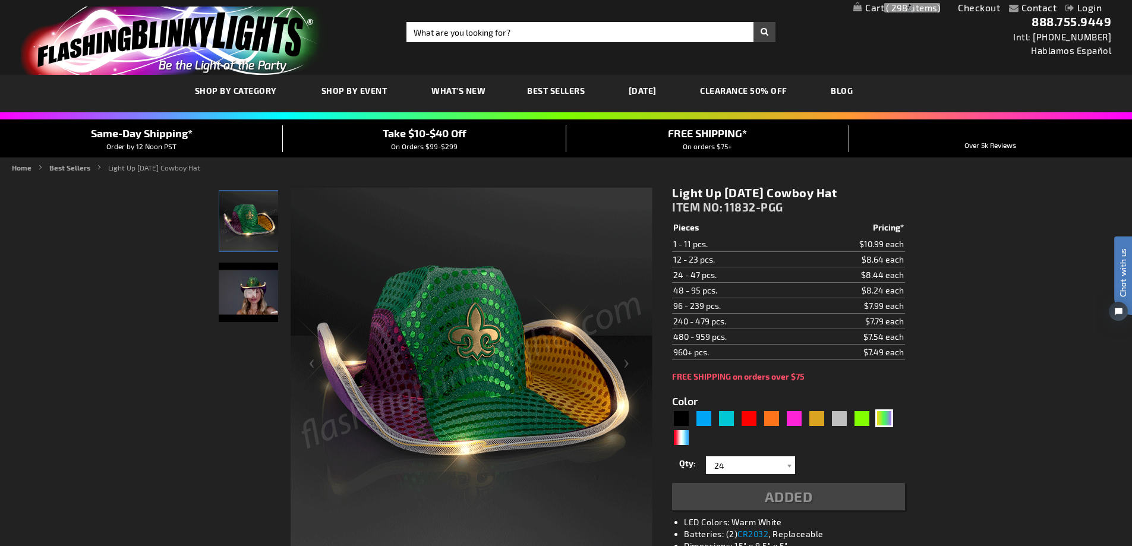
click at [540, 94] on span "Best Sellers" at bounding box center [556, 91] width 58 height 10
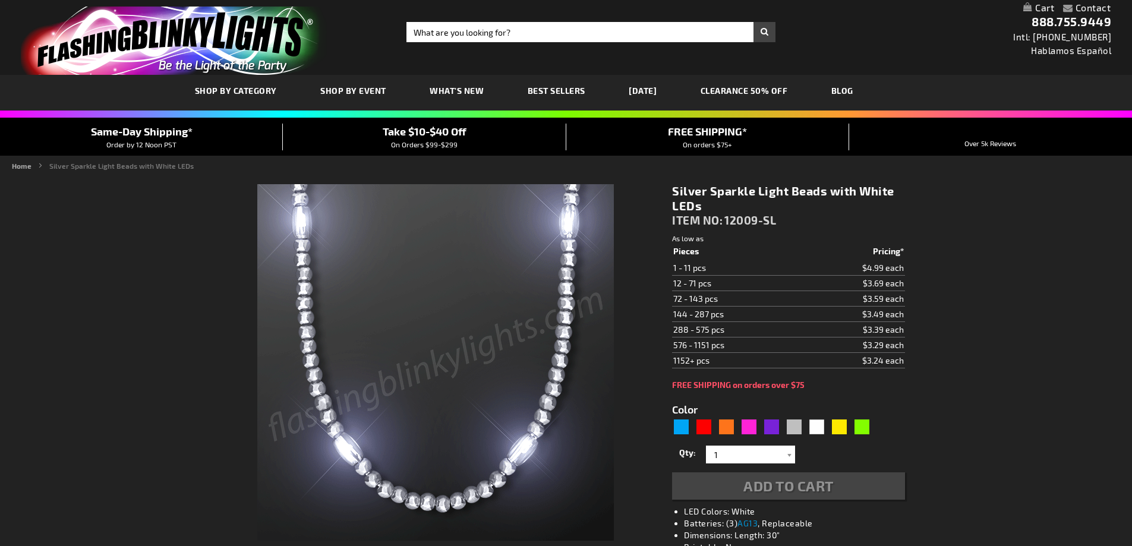
type input "5644"
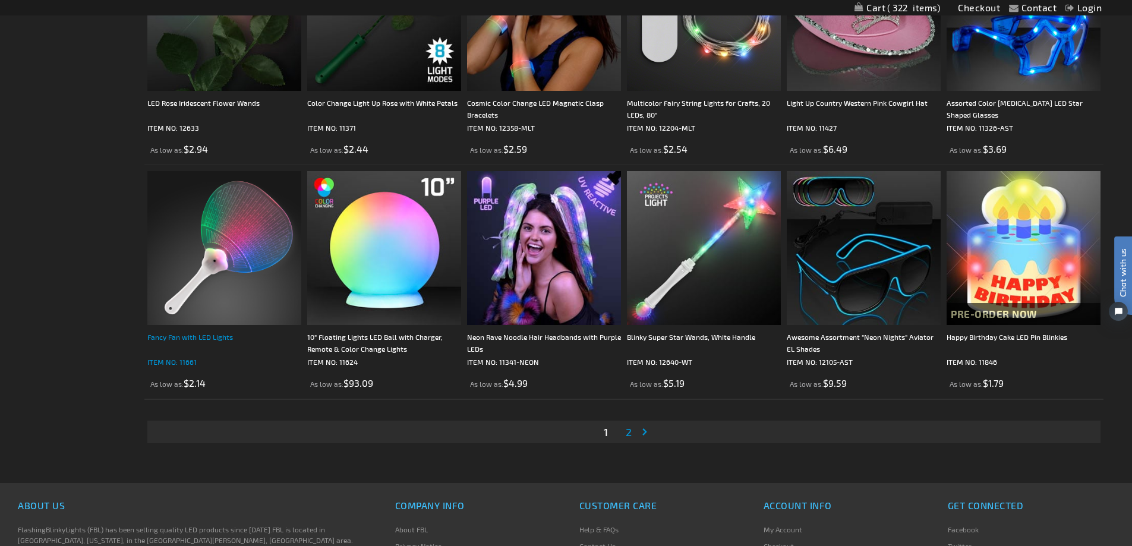
scroll to position [2378, 0]
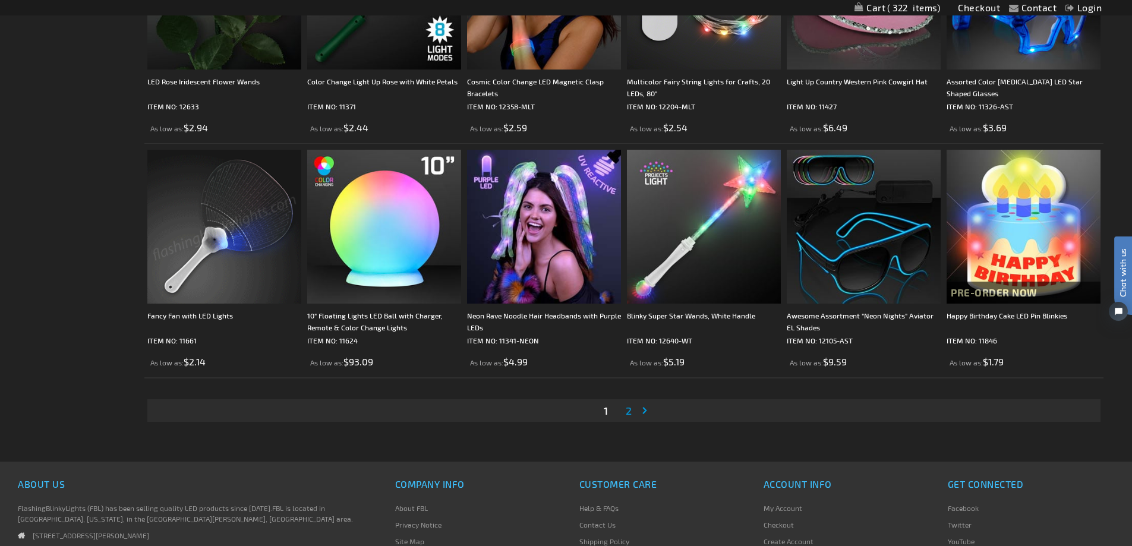
click at [630, 410] on span "2" at bounding box center [629, 410] width 6 height 13
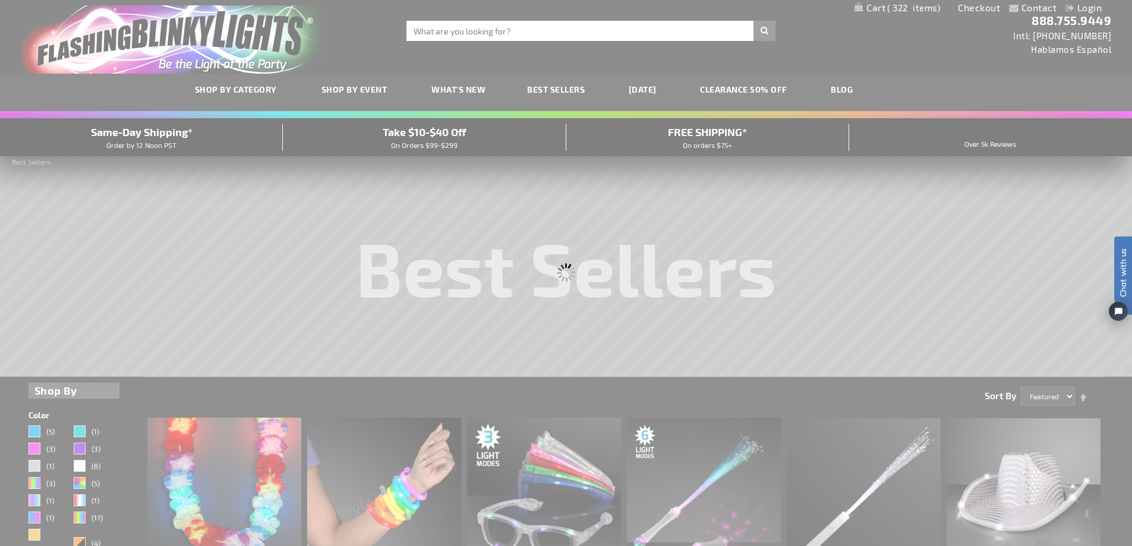
scroll to position [0, 0]
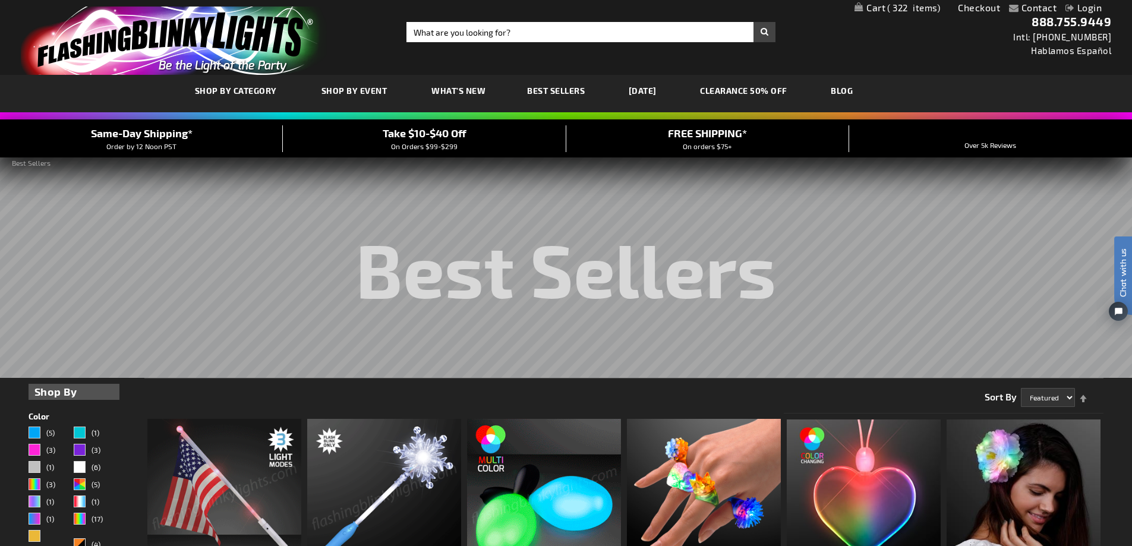
click at [759, 87] on link "CLEARANCE 50% OFF" at bounding box center [743, 91] width 105 height 40
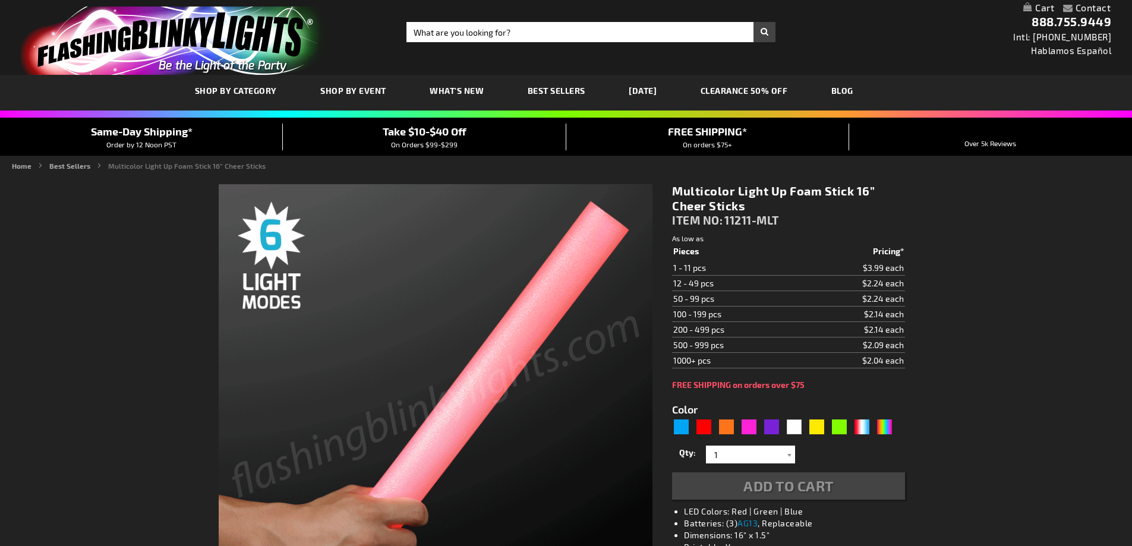
type input "5659"
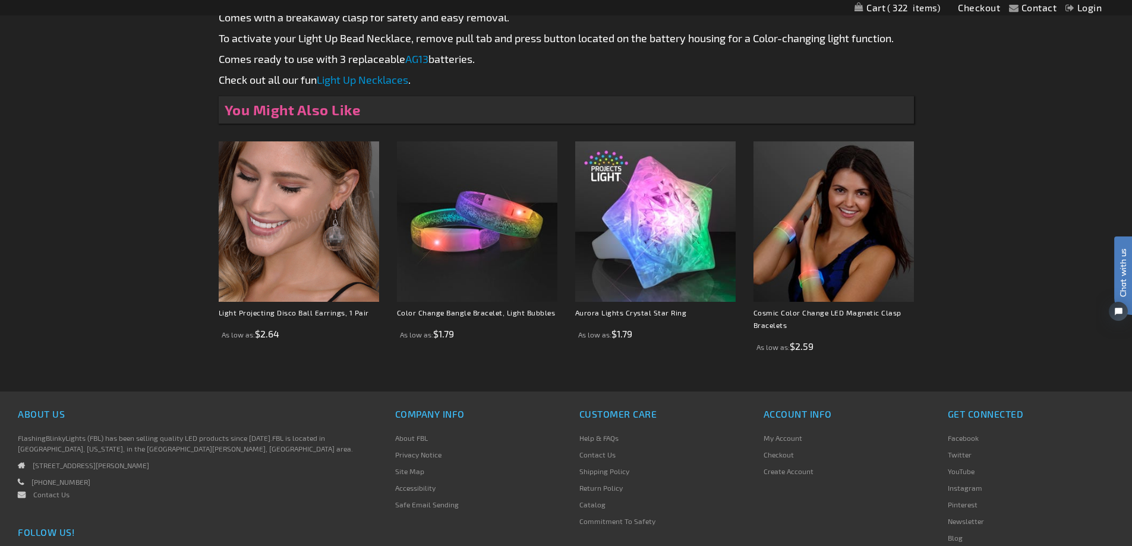
scroll to position [861, 0]
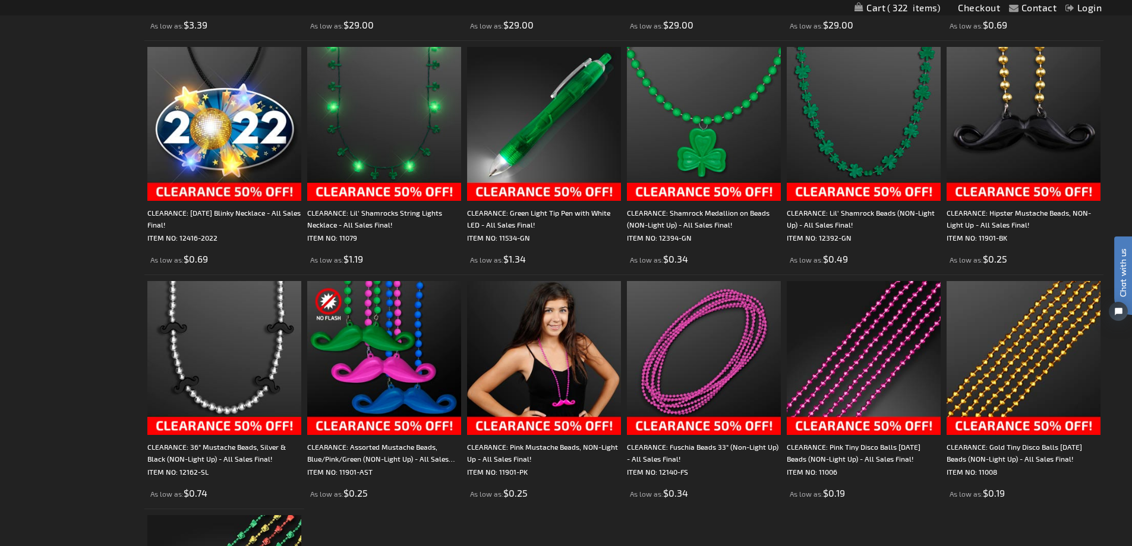
scroll to position [1902, 0]
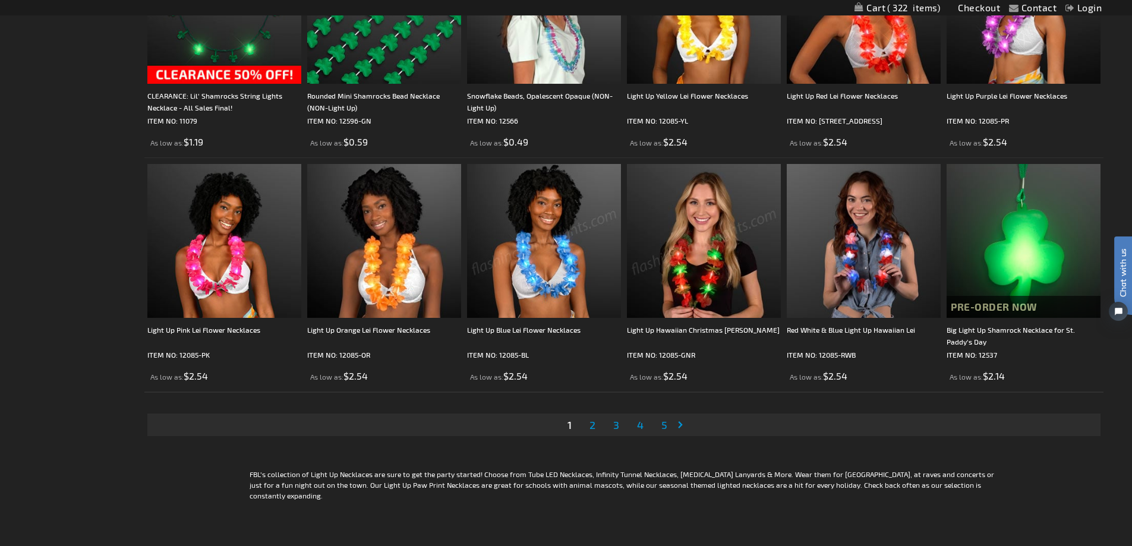
scroll to position [2378, 0]
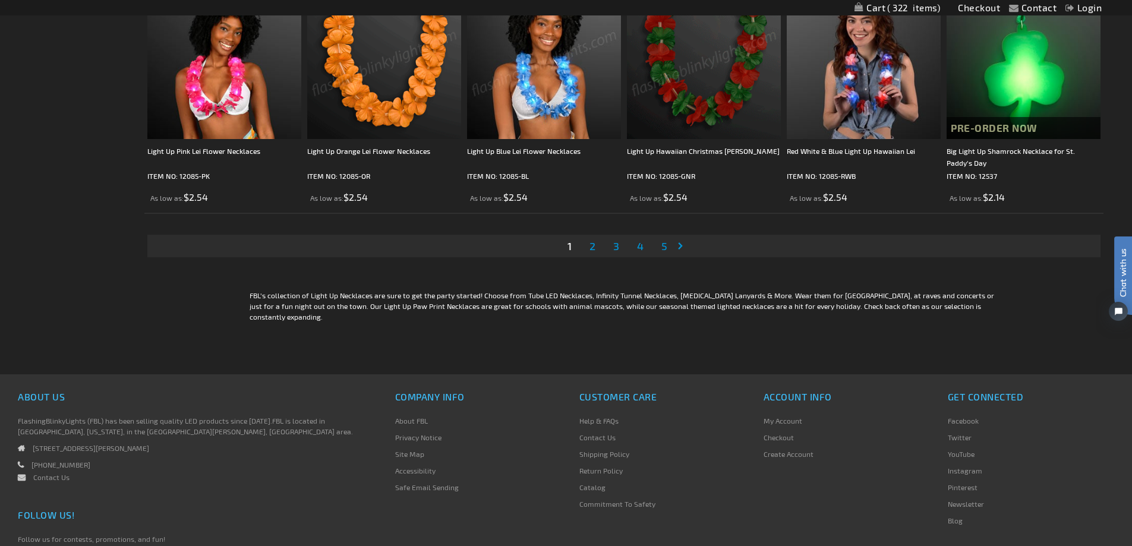
click at [590, 247] on span "2" at bounding box center [593, 246] width 6 height 13
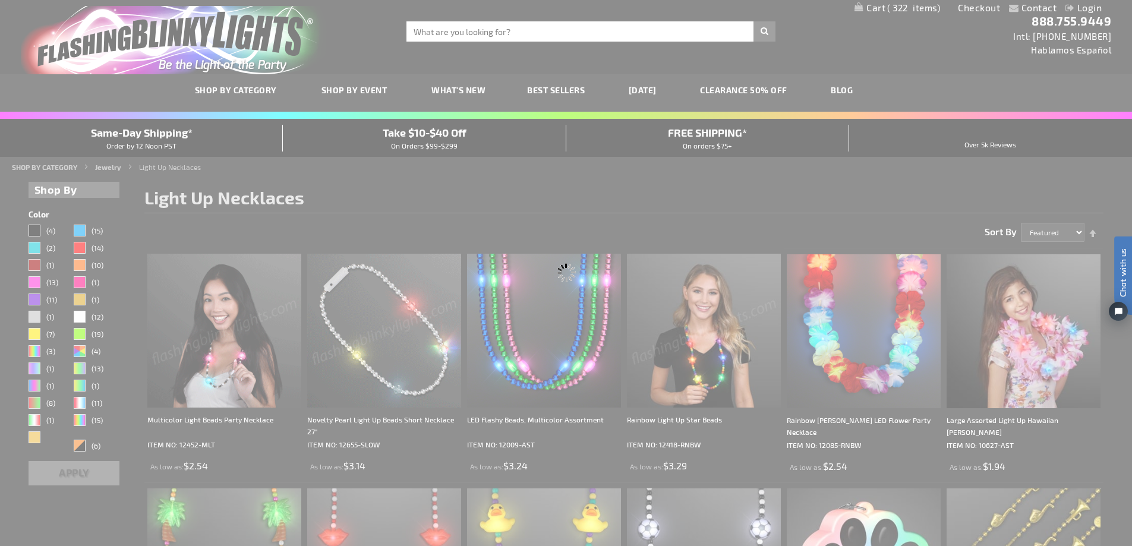
scroll to position [0, 0]
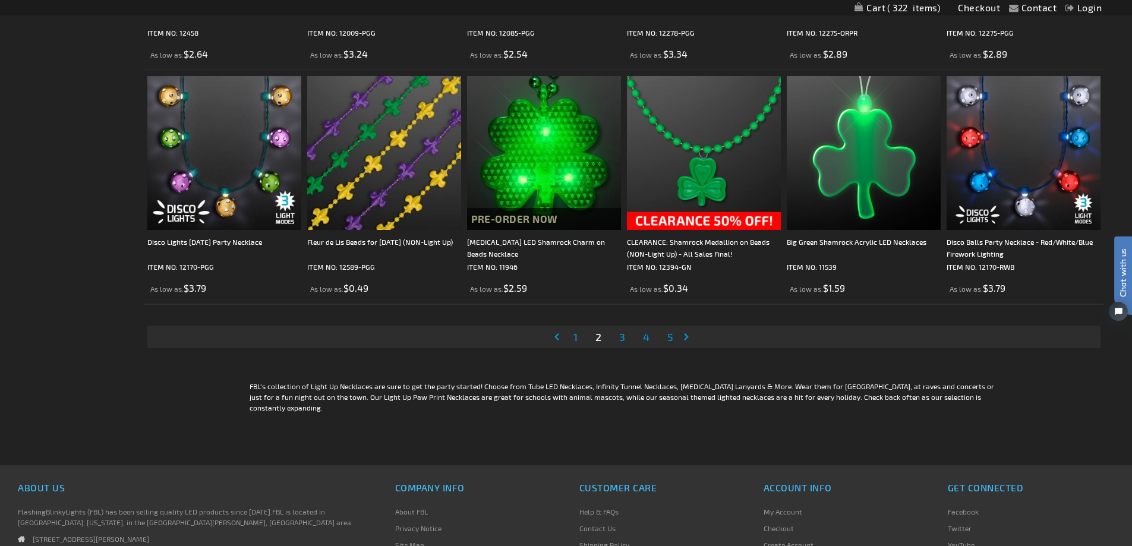
scroll to position [2318, 0]
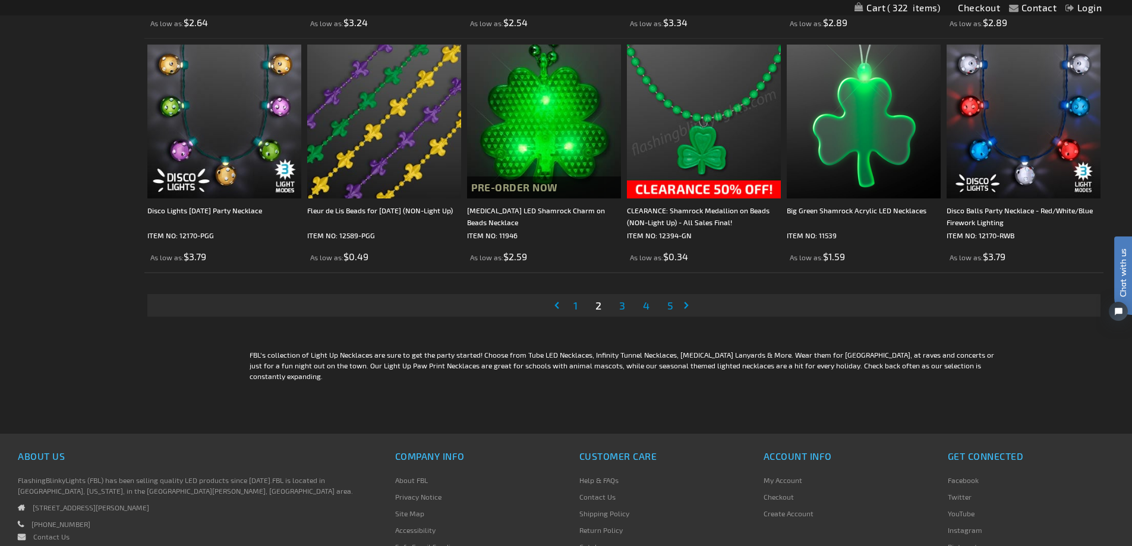
click at [623, 312] on span "3" at bounding box center [622, 305] width 6 height 13
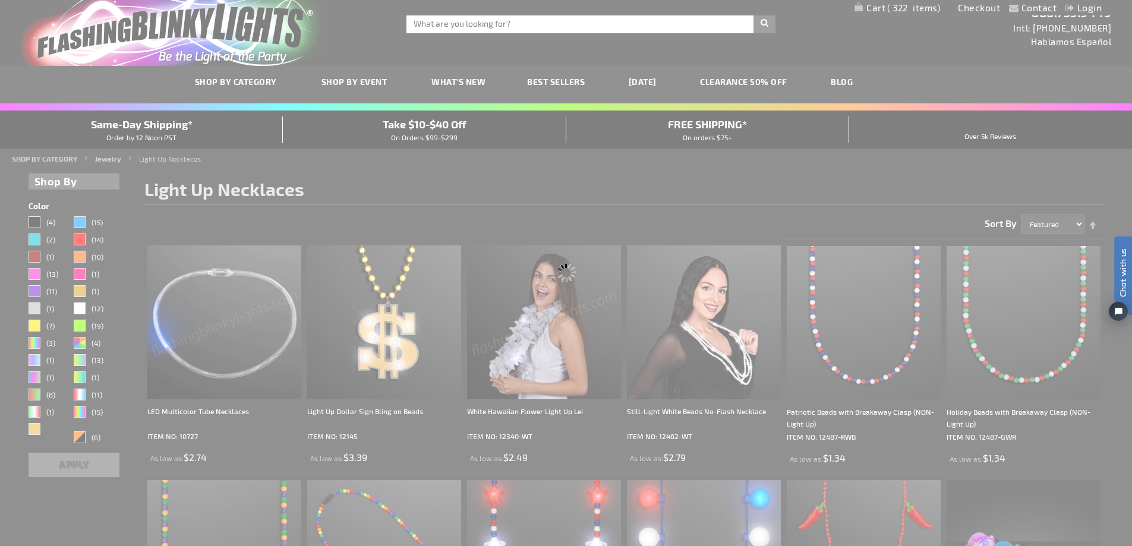
scroll to position [0, 0]
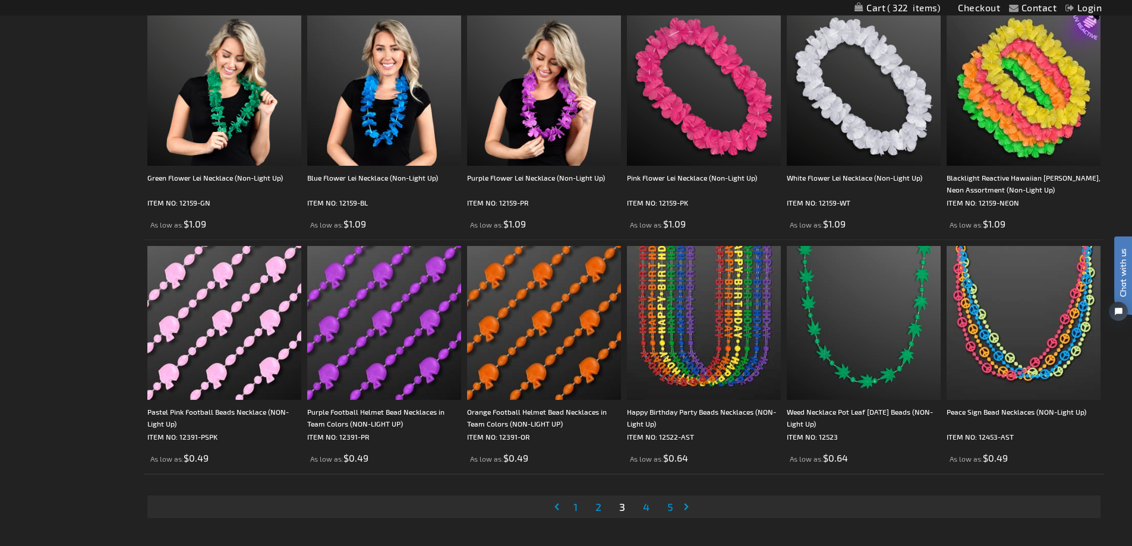
scroll to position [2318, 0]
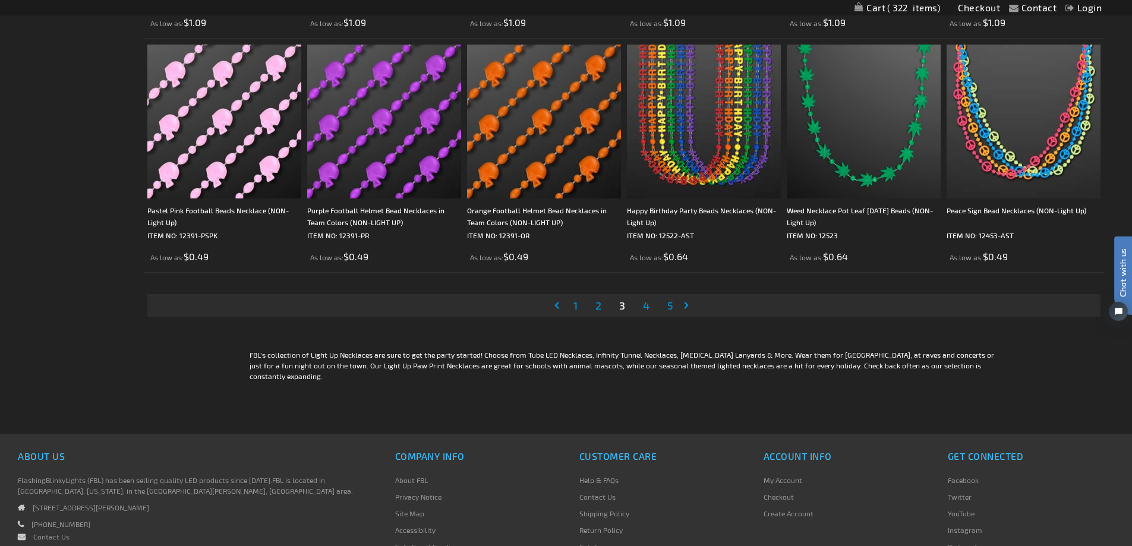
click at [651, 308] on link "Page 4" at bounding box center [646, 306] width 11 height 18
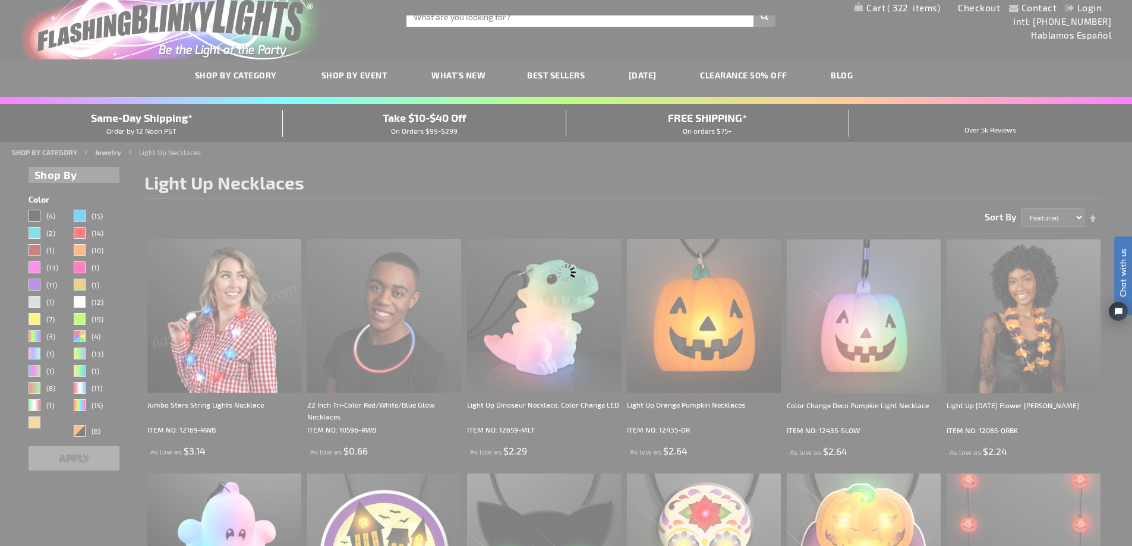
scroll to position [0, 0]
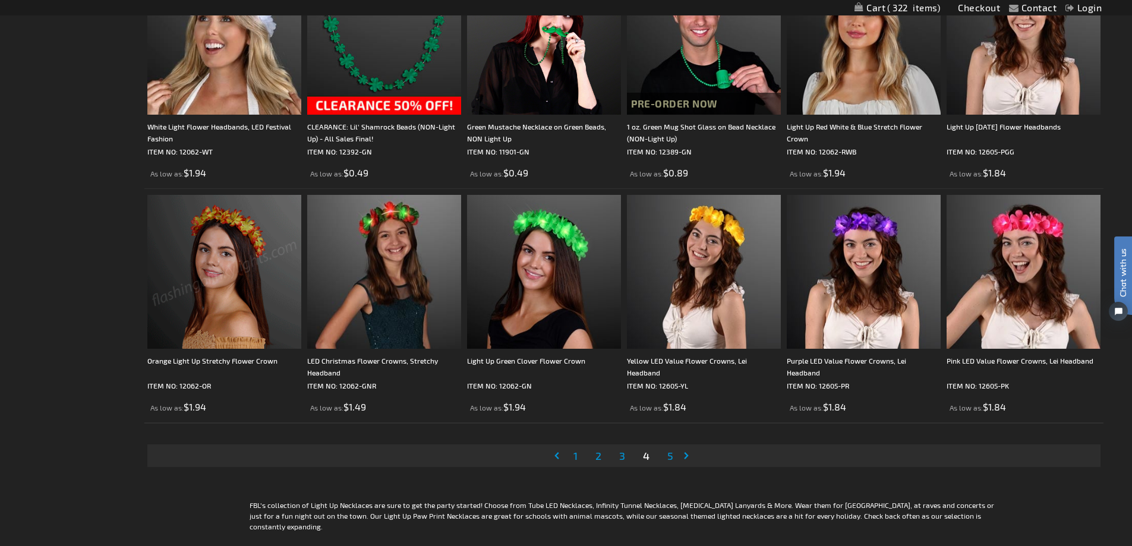
scroll to position [2200, 0]
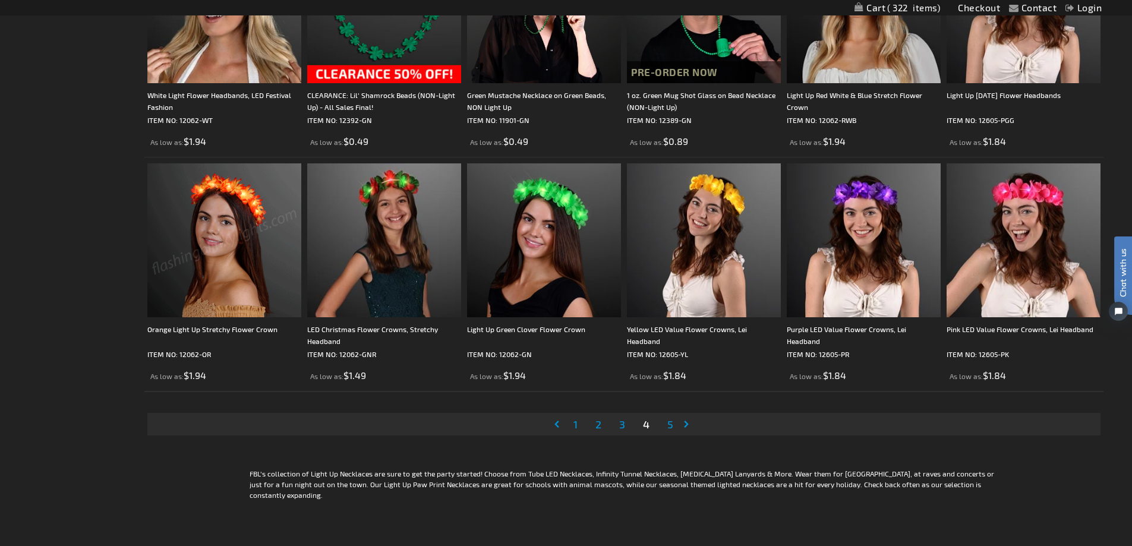
click at [669, 427] on span "5" at bounding box center [671, 424] width 6 height 13
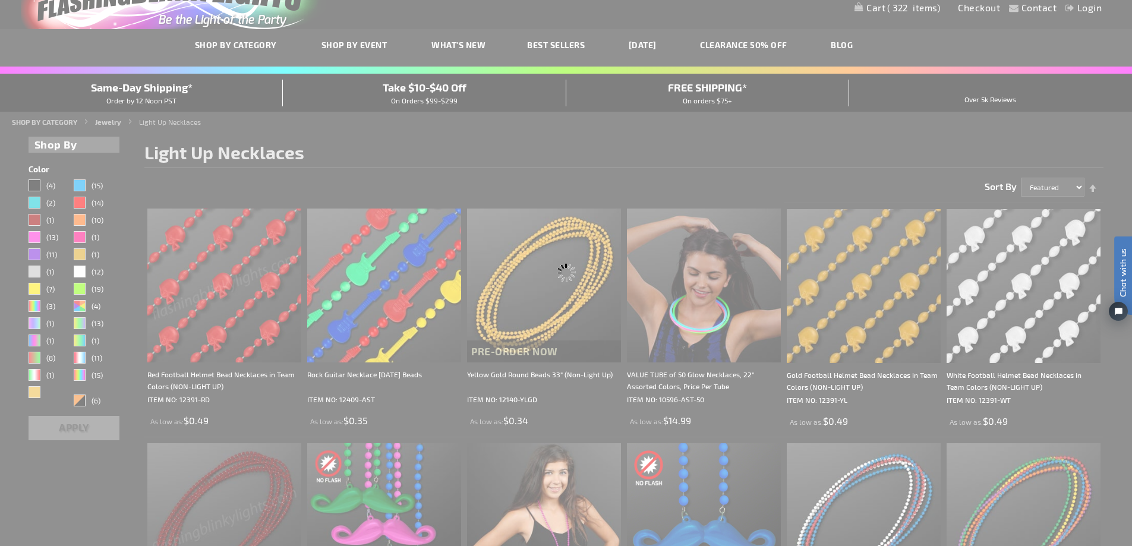
scroll to position [10, 0]
